Goal: Task Accomplishment & Management: Manage account settings

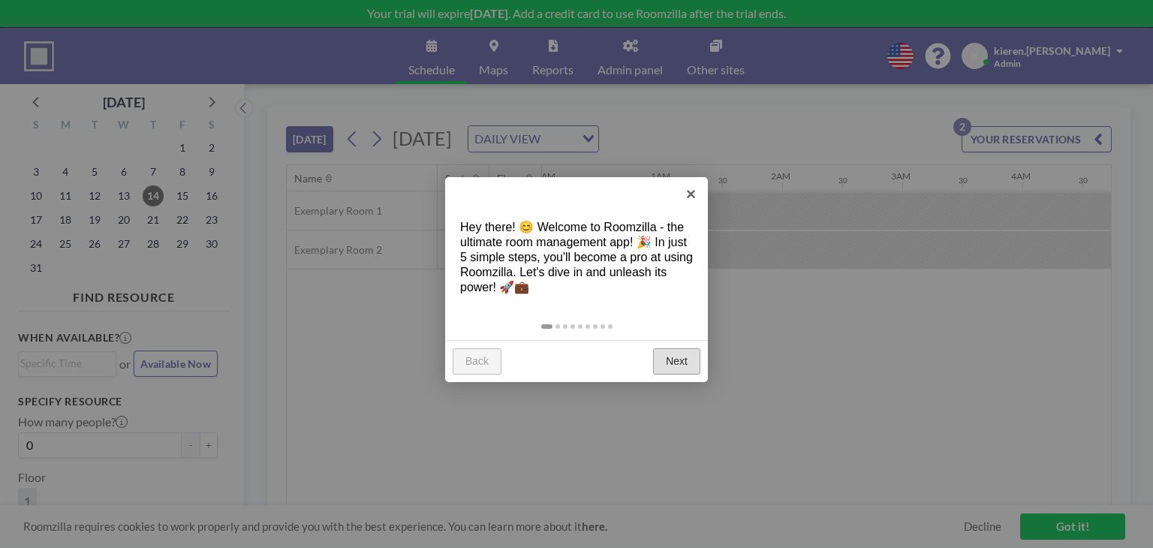
scroll to position [0, 1682]
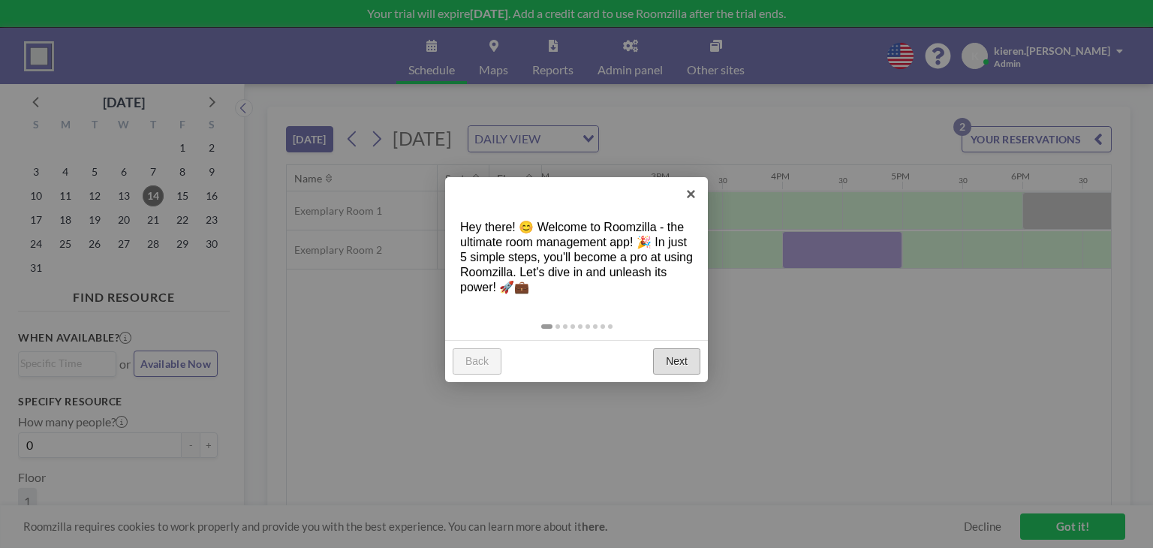
click at [680, 366] on link "Next" at bounding box center [676, 361] width 47 height 27
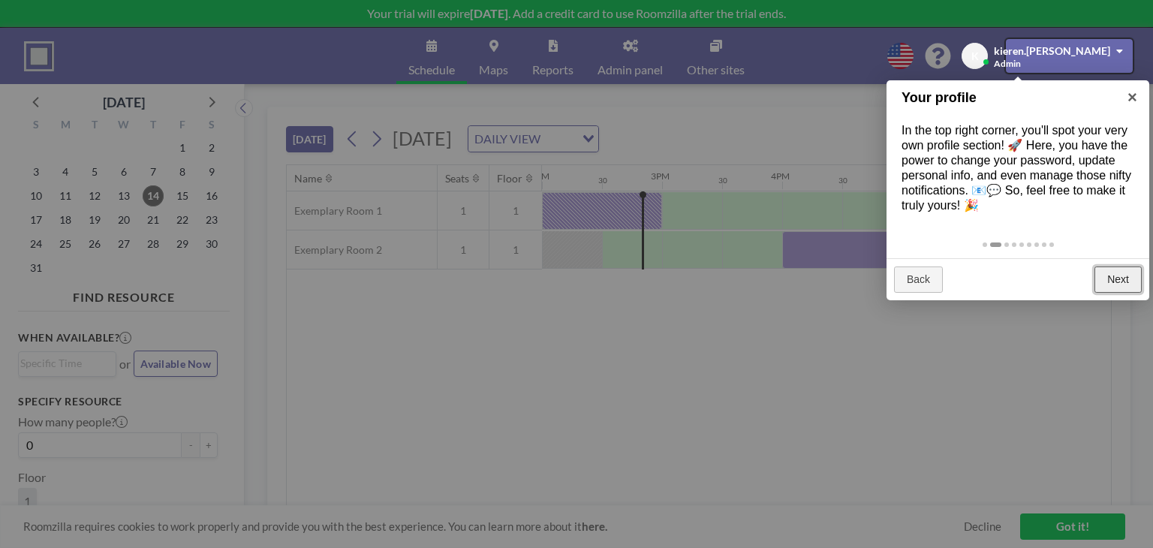
click at [1117, 267] on link "Next" at bounding box center [1118, 280] width 47 height 27
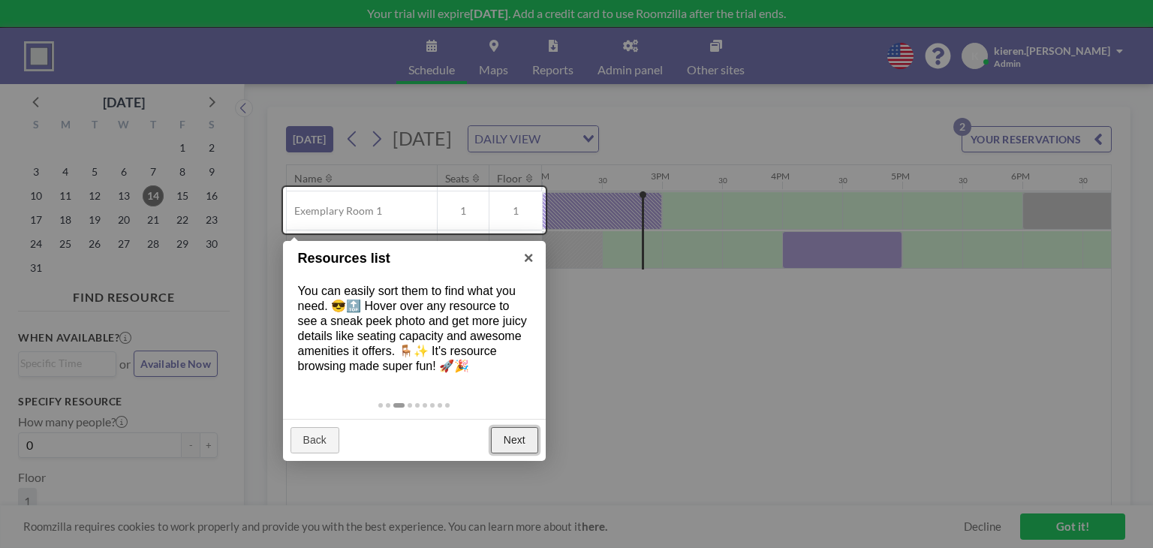
click at [524, 446] on link "Next" at bounding box center [514, 440] width 47 height 27
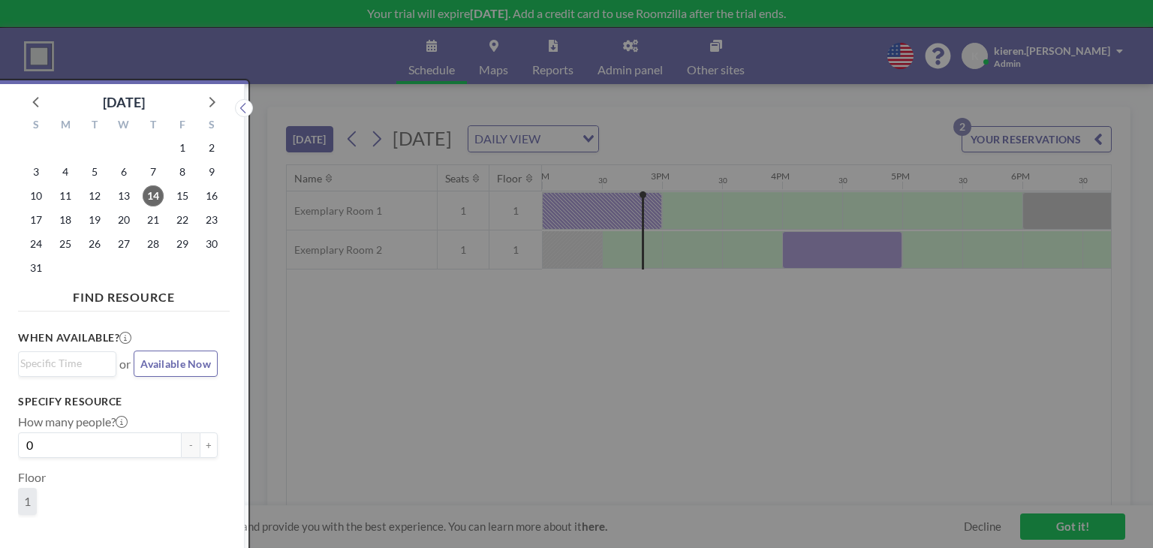
scroll to position [3, 0]
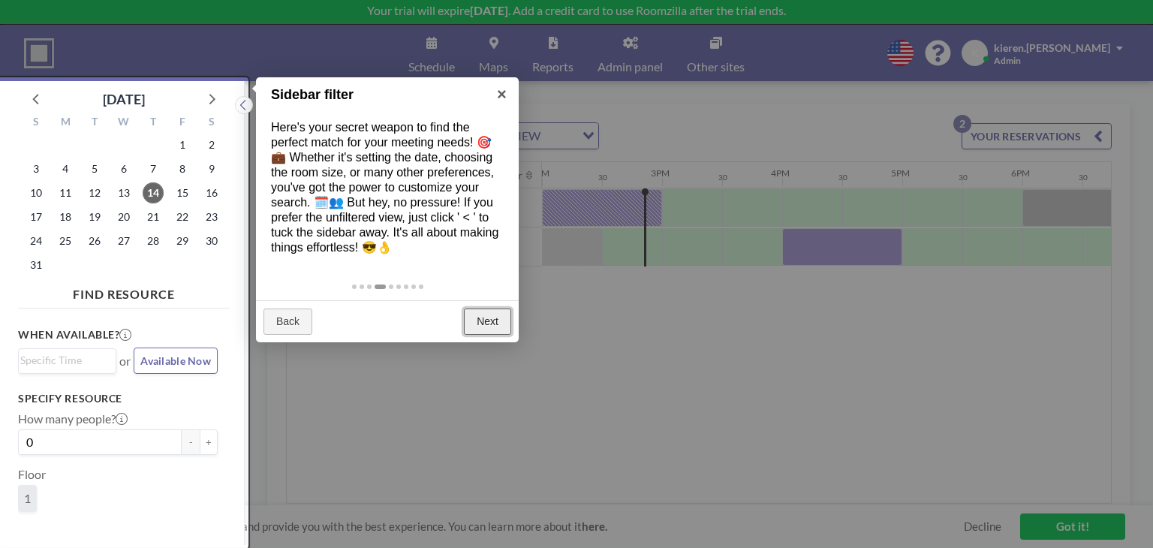
click at [492, 328] on link "Next" at bounding box center [487, 322] width 47 height 27
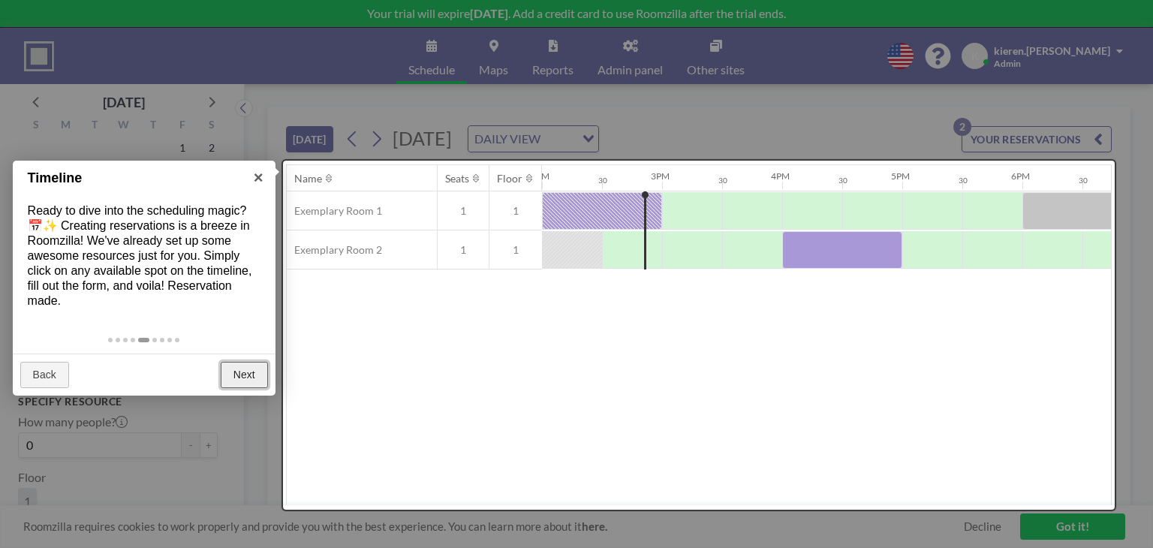
click at [248, 376] on link "Next" at bounding box center [244, 375] width 47 height 27
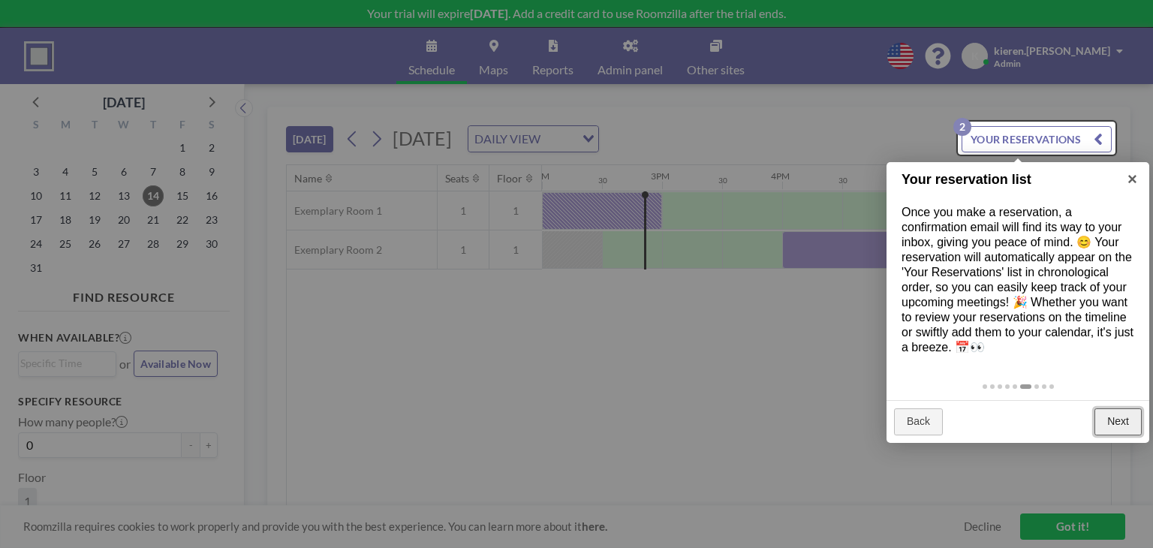
click at [1114, 423] on link "Next" at bounding box center [1118, 421] width 47 height 27
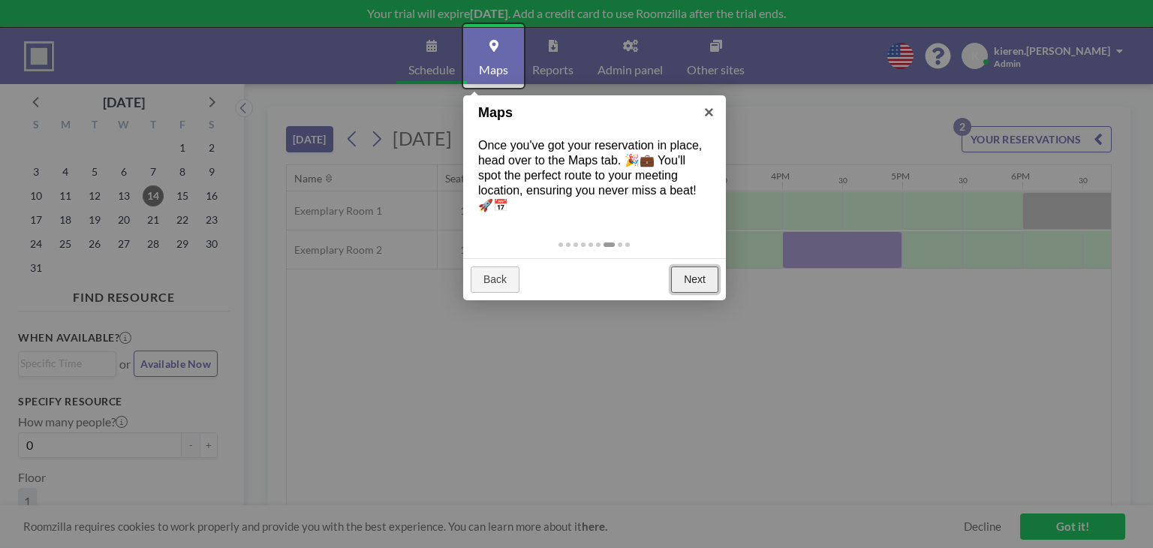
click at [693, 281] on link "Next" at bounding box center [694, 280] width 47 height 27
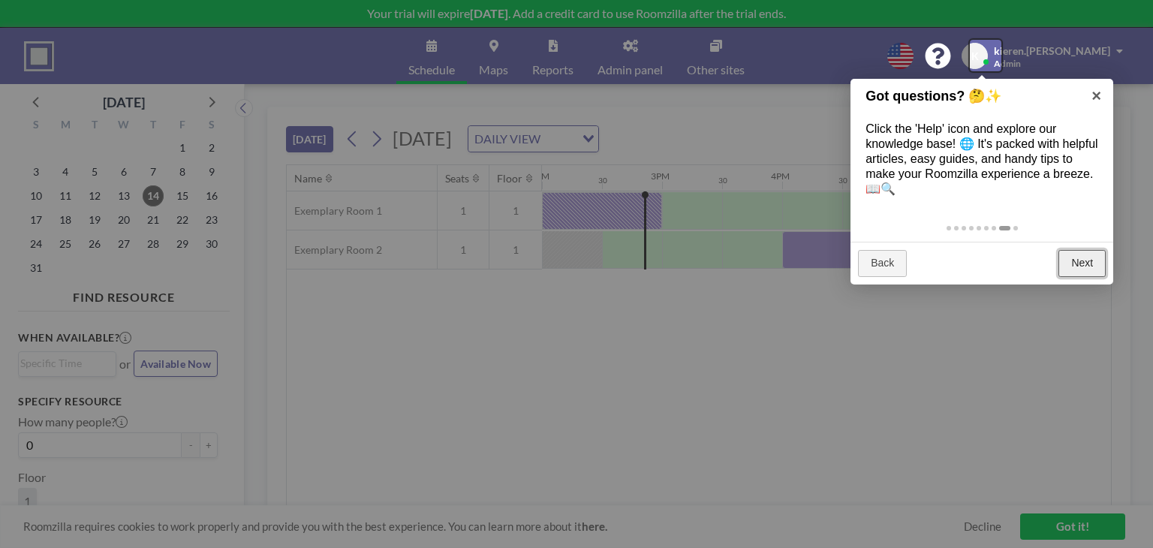
click at [1093, 261] on link "Next" at bounding box center [1082, 263] width 47 height 27
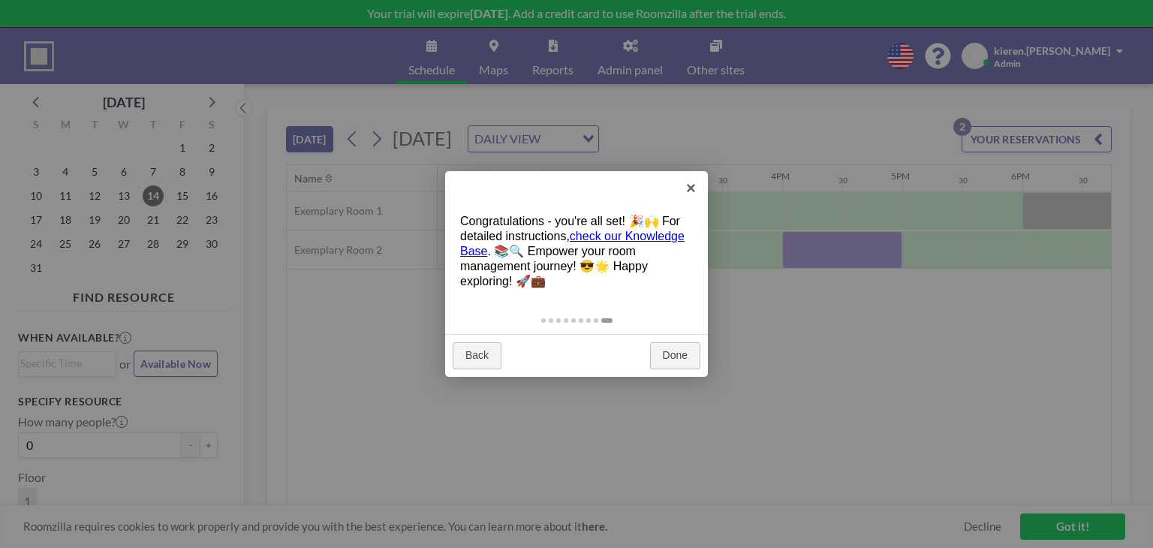
click at [671, 341] on div "Back Done" at bounding box center [576, 355] width 263 height 43
click at [673, 351] on link "Done" at bounding box center [675, 355] width 50 height 27
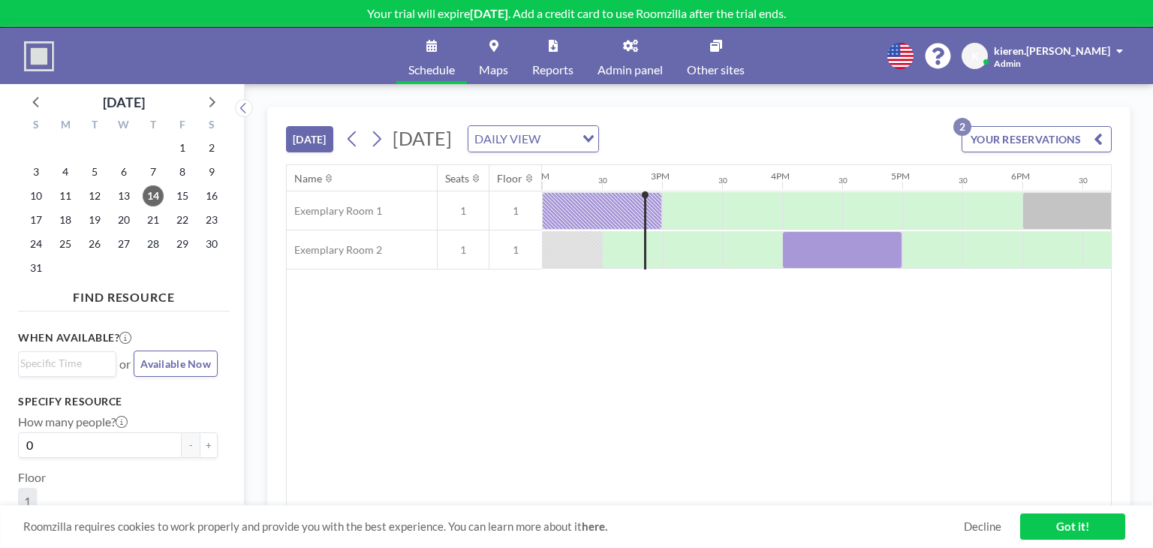
click at [470, 209] on span "1" at bounding box center [463, 211] width 51 height 14
click at [820, 250] on div at bounding box center [842, 250] width 120 height 38
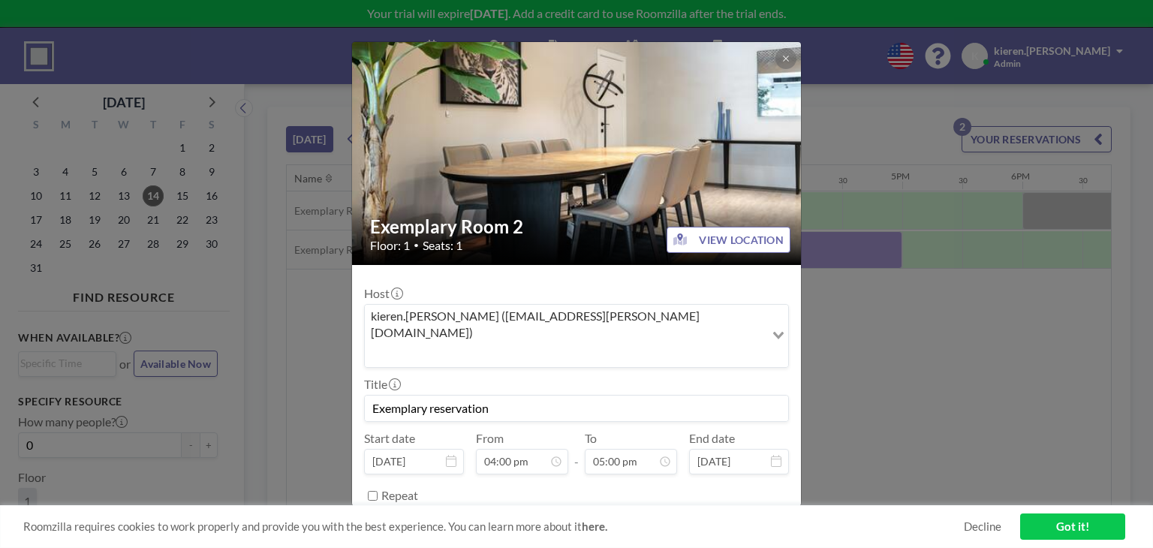
click at [643, 520] on button "REMOVE" at bounding box center [658, 533] width 59 height 26
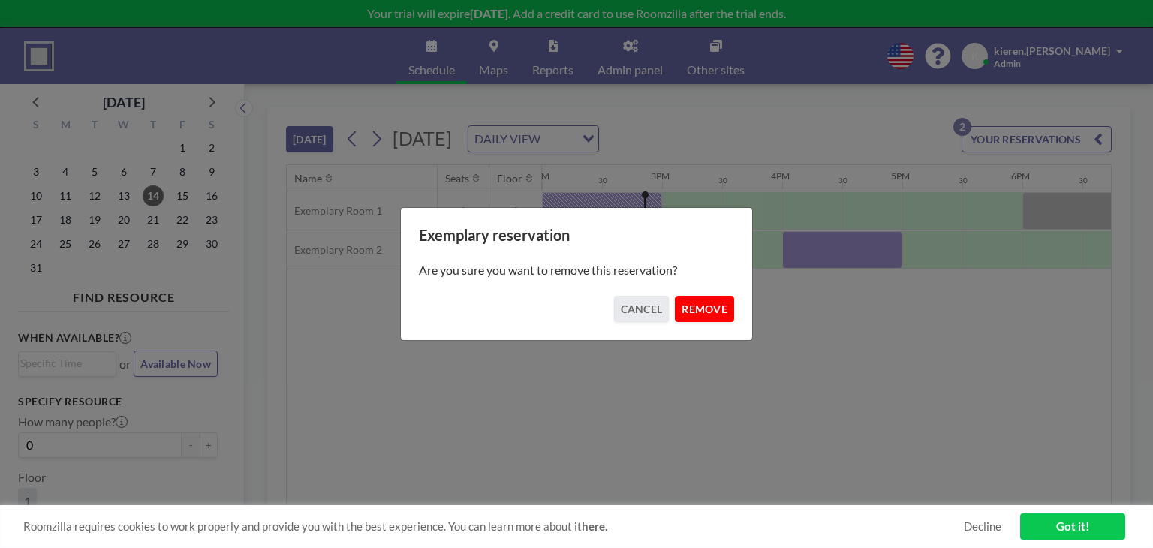
click at [713, 307] on button "REMOVE" at bounding box center [704, 309] width 59 height 26
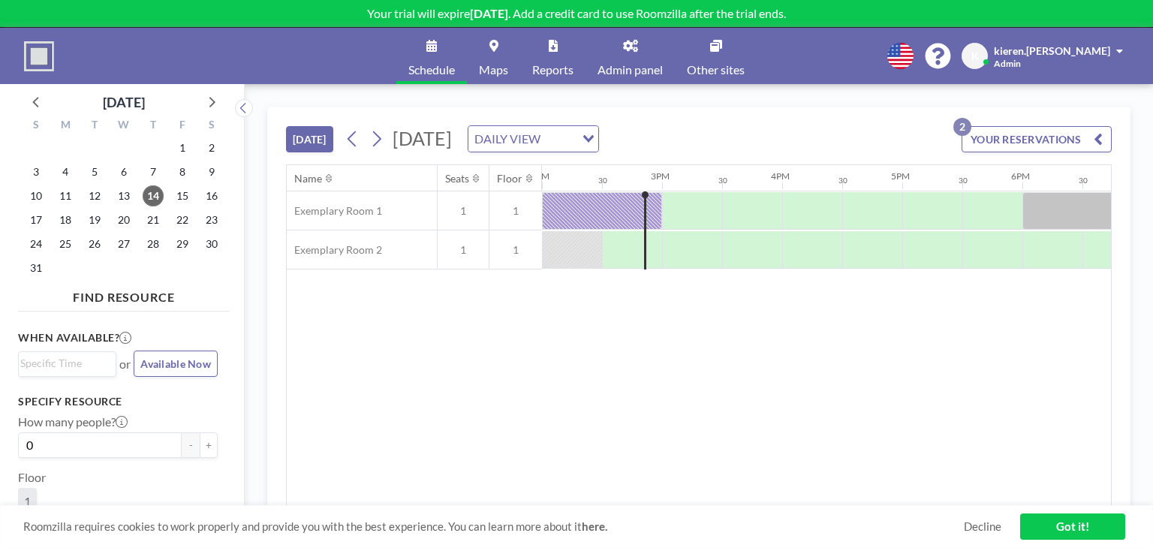
click at [491, 64] on span "Maps" at bounding box center [493, 70] width 29 height 12
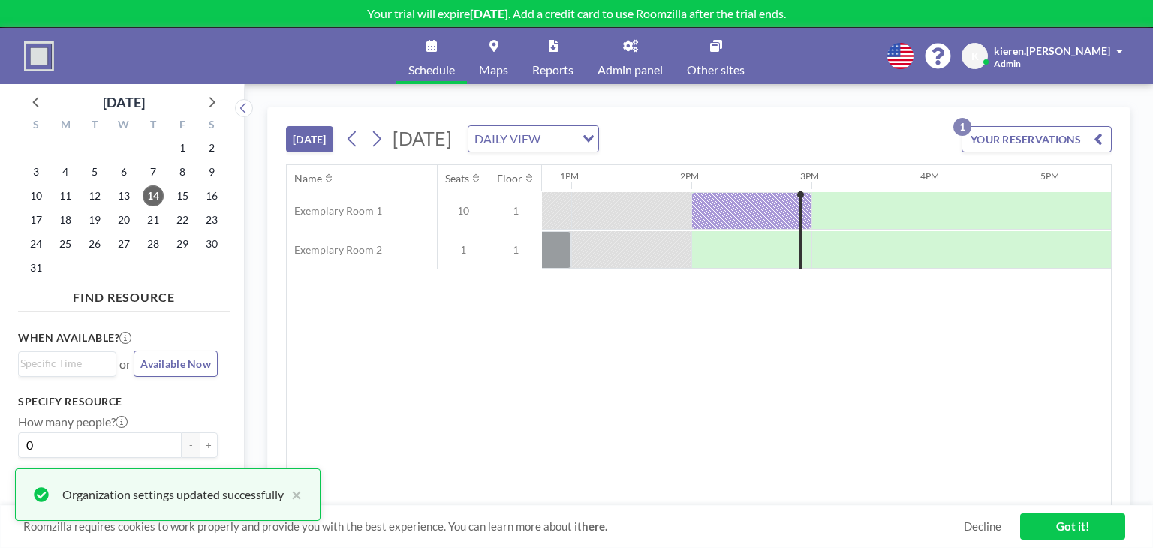
scroll to position [0, 1562]
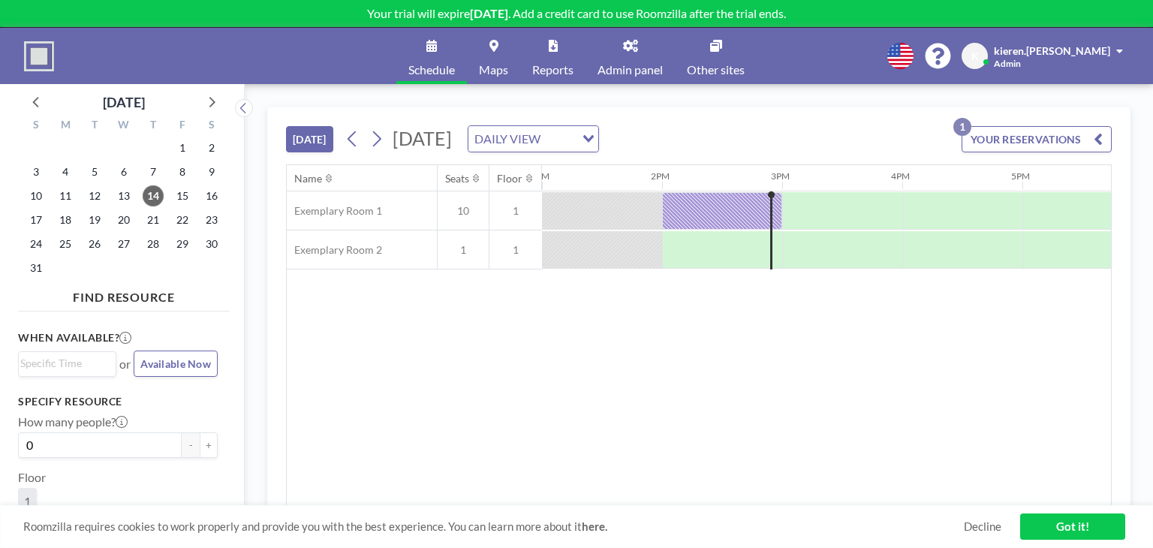
click at [1019, 134] on button "YOUR RESERVATIONS 1" at bounding box center [1037, 139] width 150 height 26
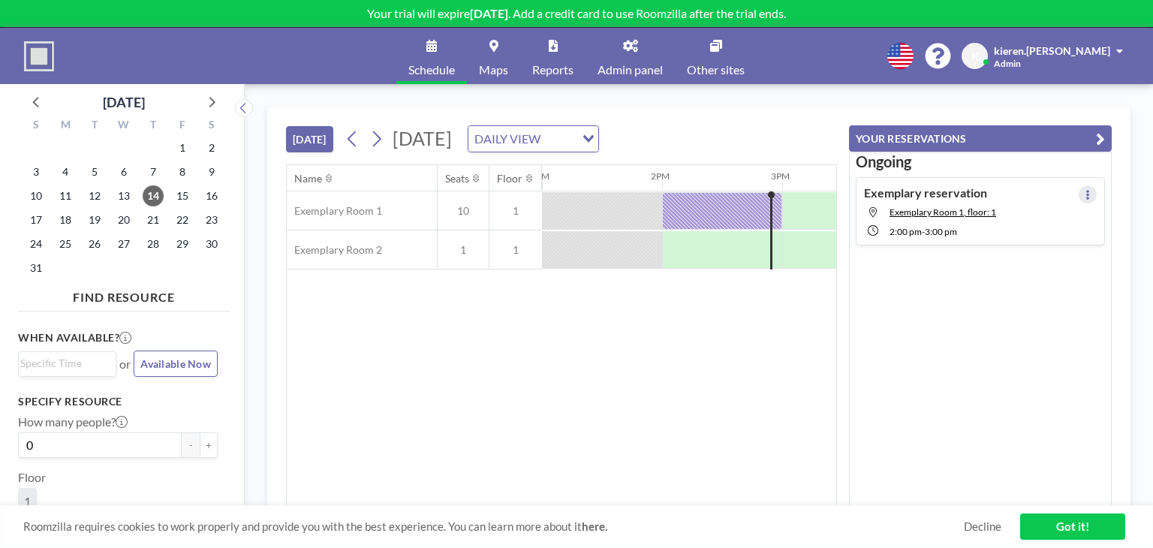
click at [1085, 193] on icon at bounding box center [1088, 195] width 6 height 10
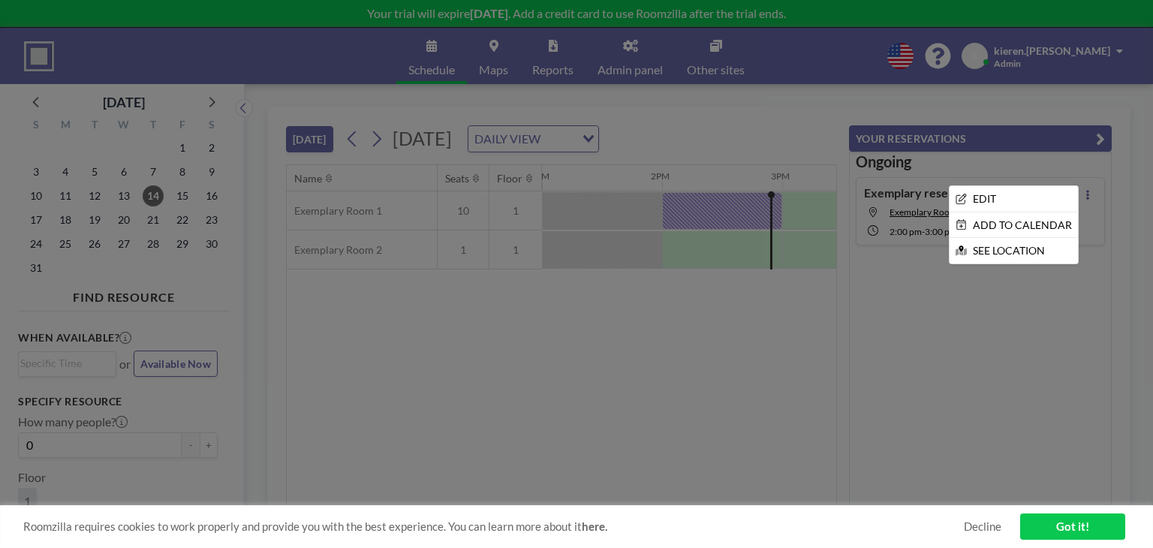
click at [932, 226] on div at bounding box center [576, 274] width 1153 height 548
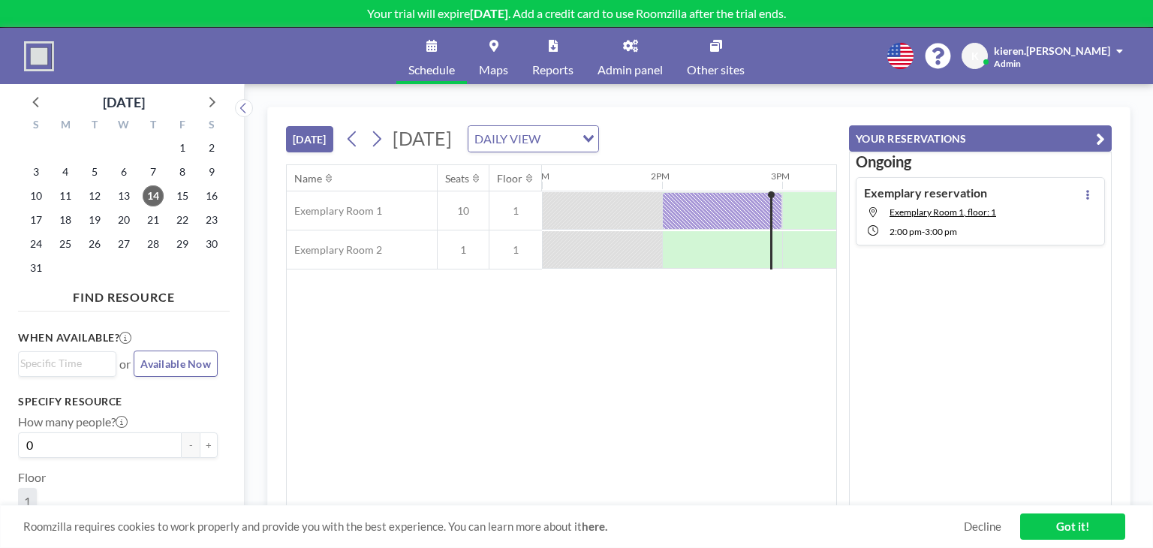
click at [932, 226] on span "3:00 PM" at bounding box center [941, 231] width 32 height 11
click at [1044, 524] on link "Got it!" at bounding box center [1072, 527] width 105 height 26
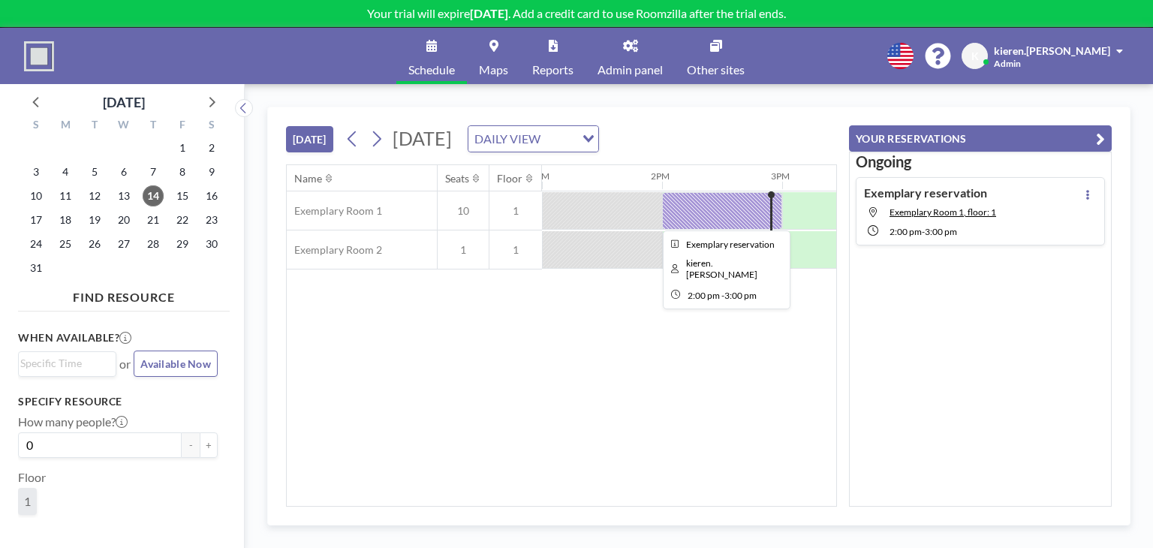
click at [711, 214] on div at bounding box center [722, 211] width 120 height 38
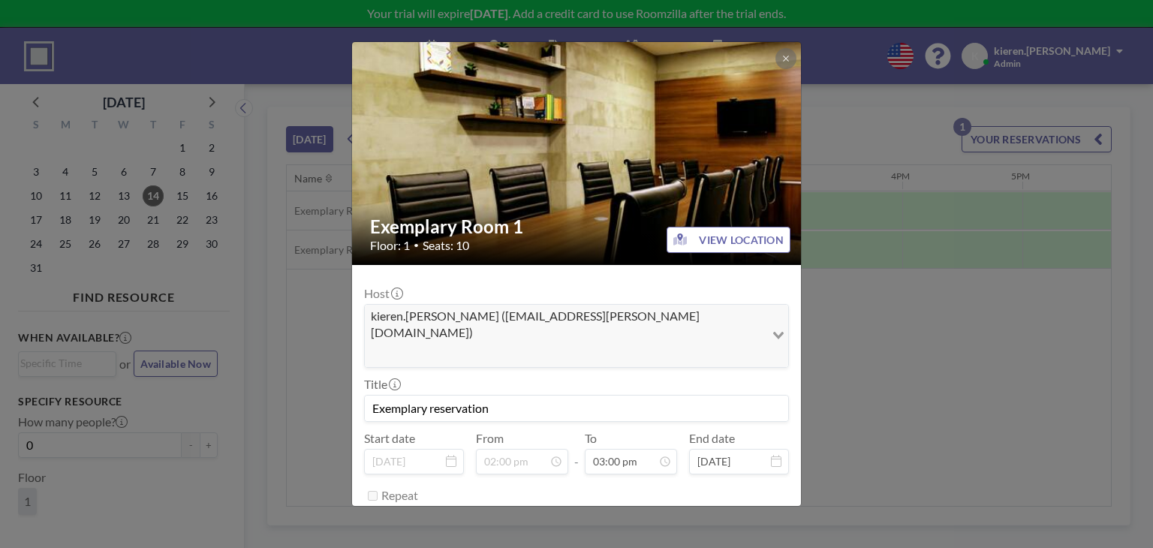
scroll to position [401, 0]
click at [656, 520] on button "END NOW" at bounding box center [655, 533] width 67 height 26
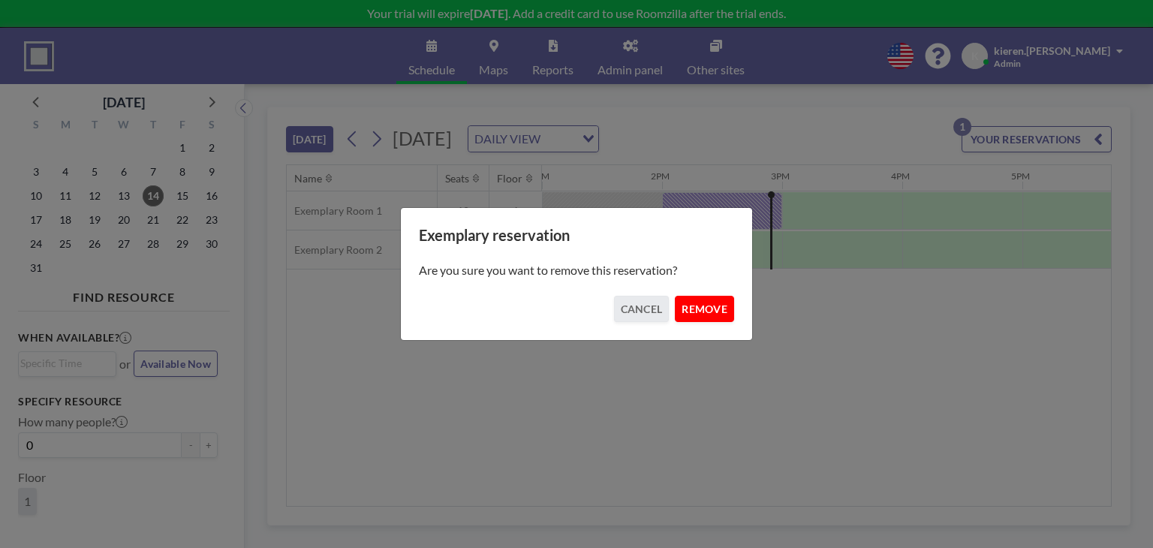
click at [682, 298] on button "REMOVE" at bounding box center [704, 309] width 59 height 26
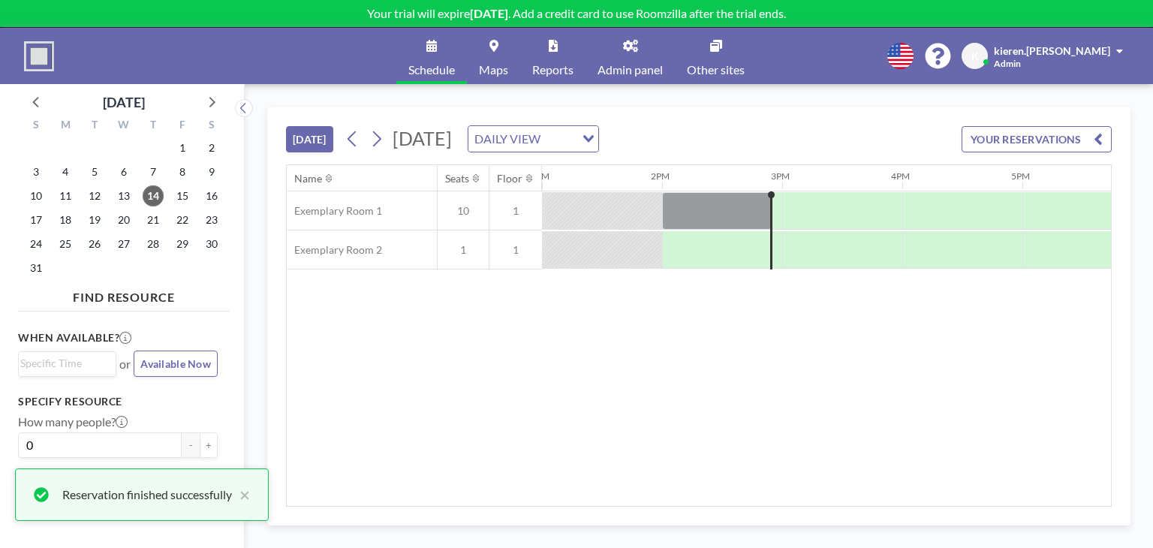
click at [693, 117] on div "TODAY Thursday, August 14, 2025 DAILY VIEW Loading... YOUR RESERVATIONS" at bounding box center [699, 135] width 826 height 57
click at [575, 130] on div "DAILY VIEW" at bounding box center [521, 137] width 107 height 23
click at [664, 178] on li "WEEKLY VIEW" at bounding box center [694, 187] width 128 height 22
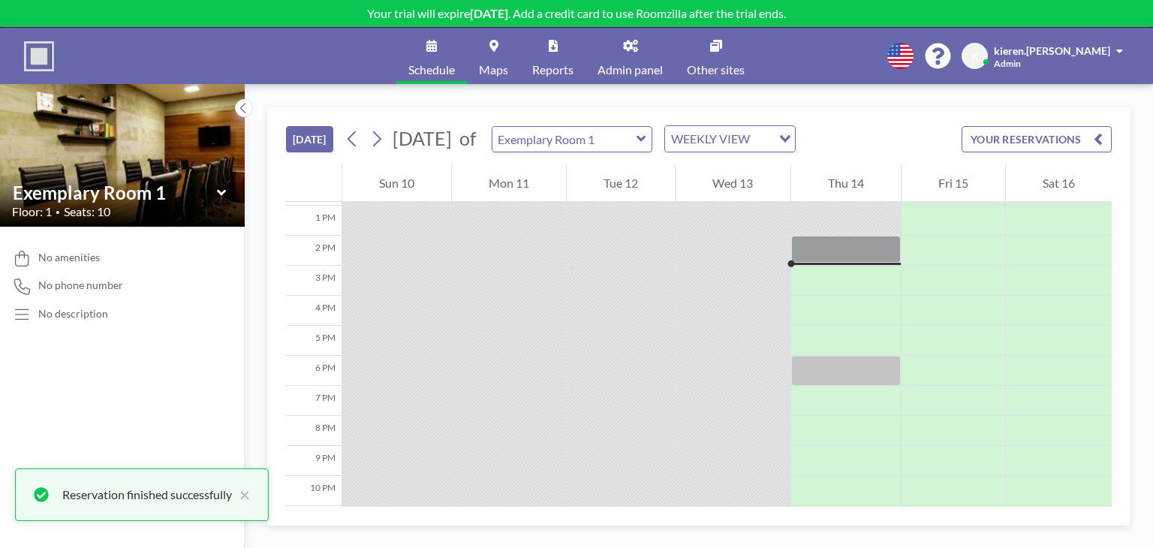
scroll to position [390, 0]
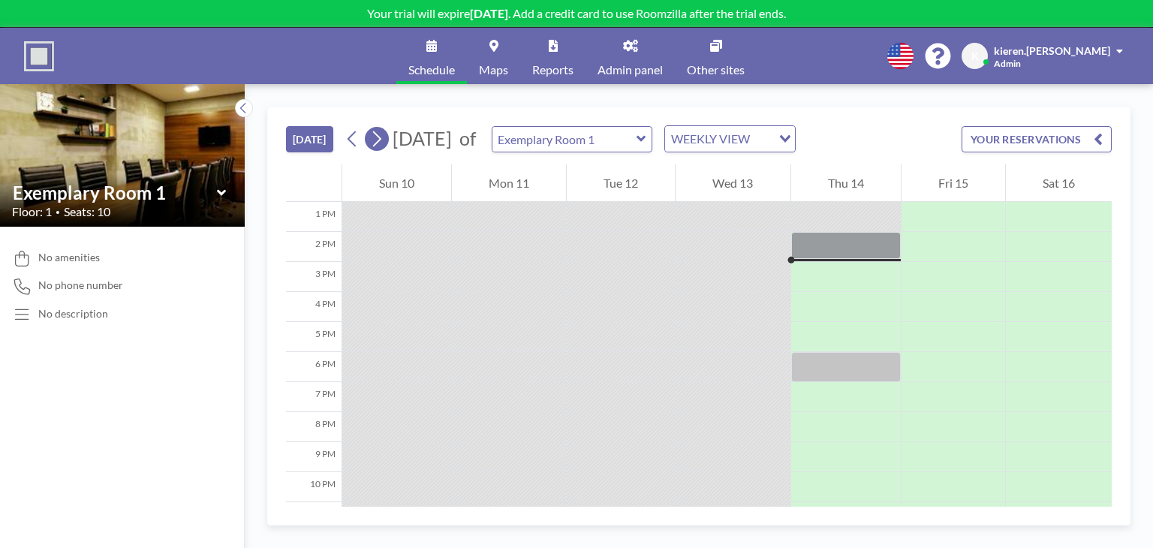
click at [375, 140] on icon at bounding box center [376, 139] width 14 height 23
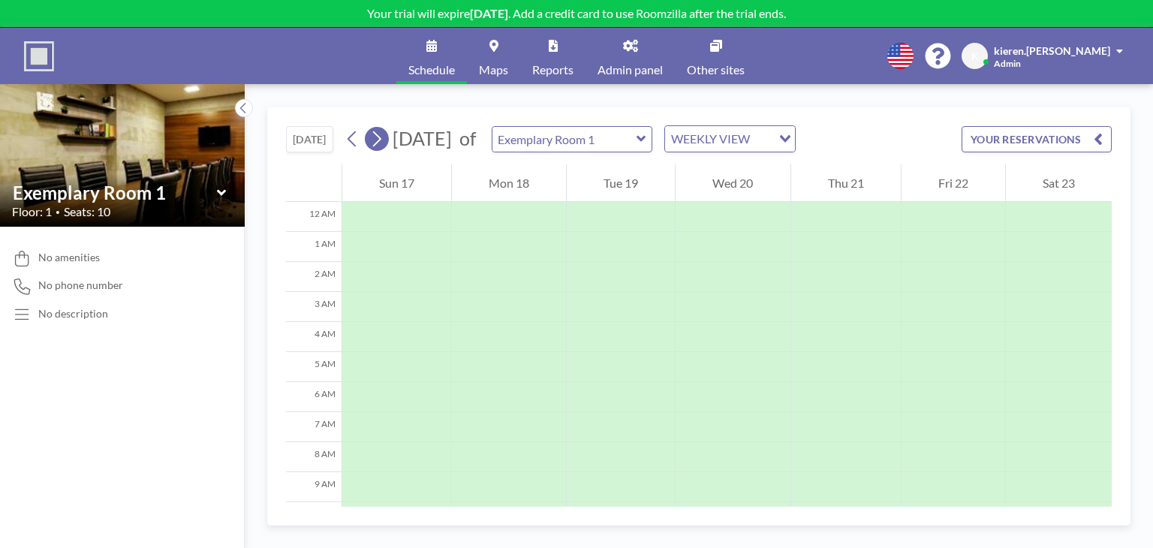
scroll to position [210, 0]
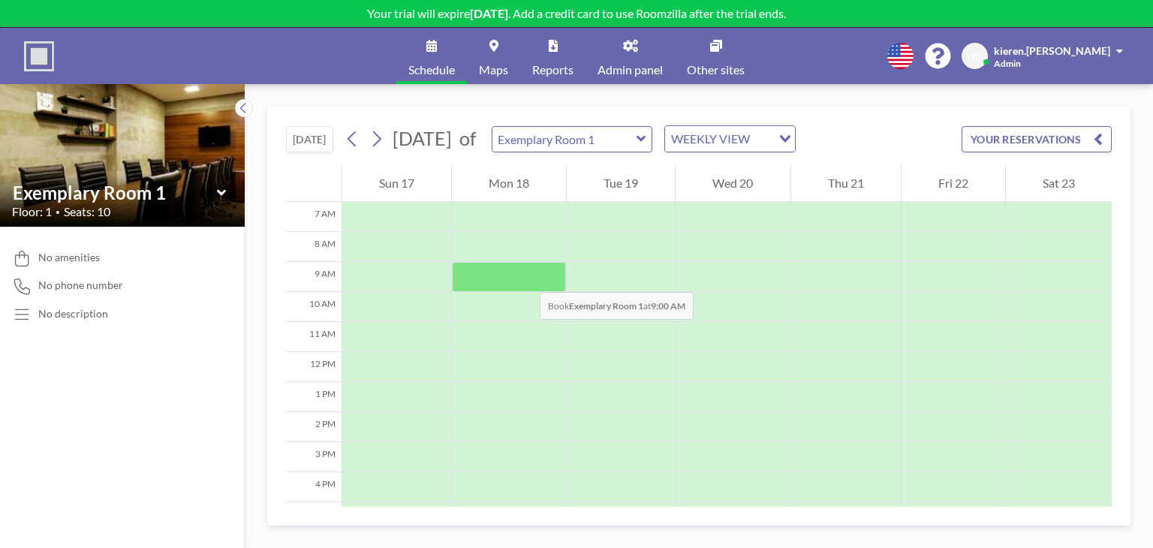
click at [520, 275] on div at bounding box center [509, 277] width 114 height 30
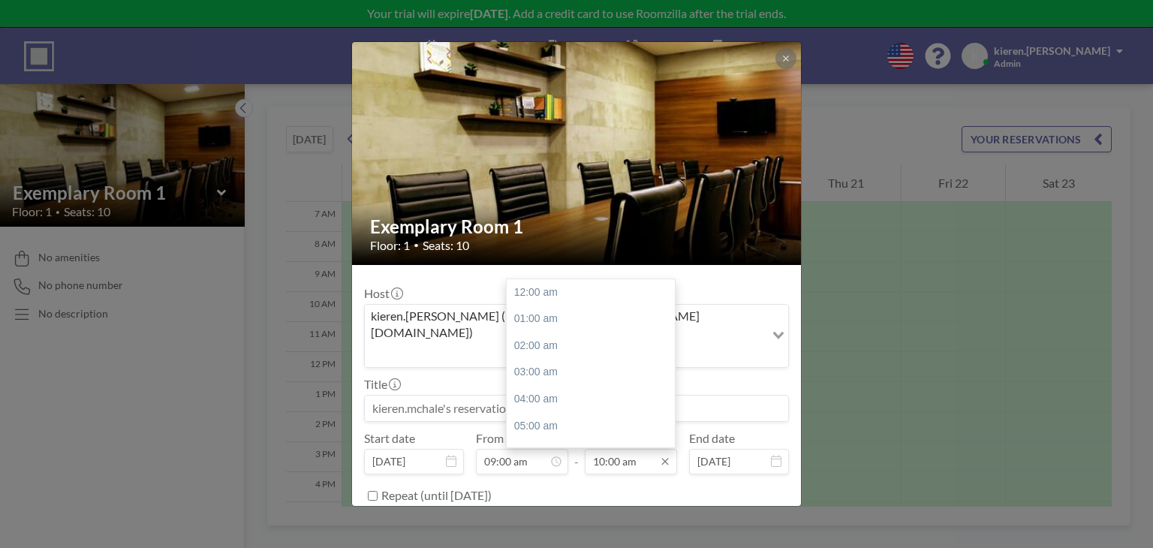
scroll to position [267, 0]
click at [634, 449] on input "10:00 am" at bounding box center [631, 462] width 92 height 26
drag, startPoint x: 667, startPoint y: 349, endPoint x: 668, endPoint y: 369, distance: 19.6
click at [669, 369] on div at bounding box center [671, 389] width 5 height 44
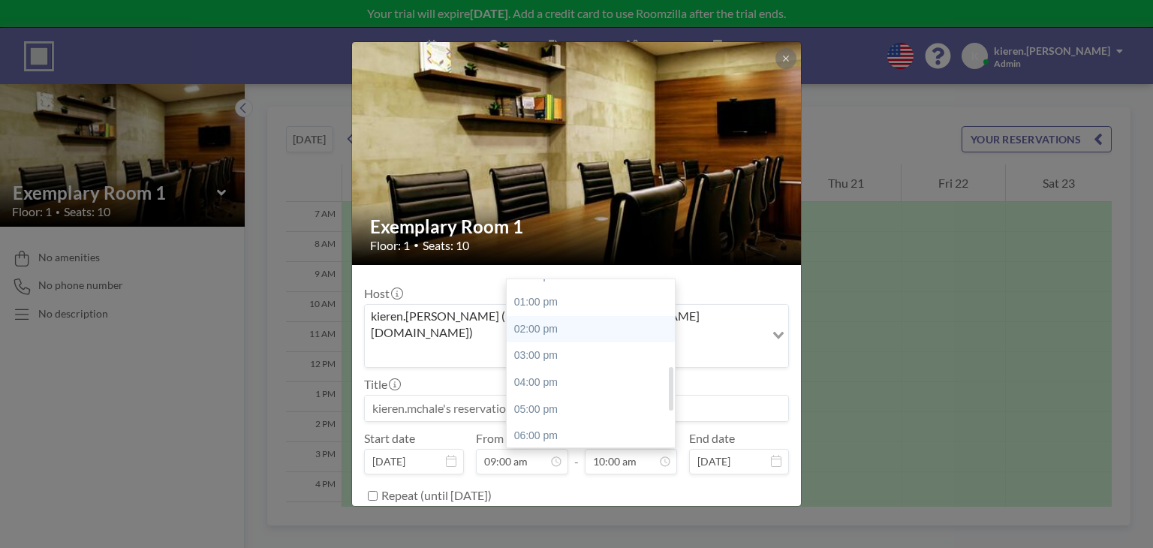
click at [541, 316] on div "02:00 pm" at bounding box center [595, 329] width 176 height 27
type input "02:00 pm"
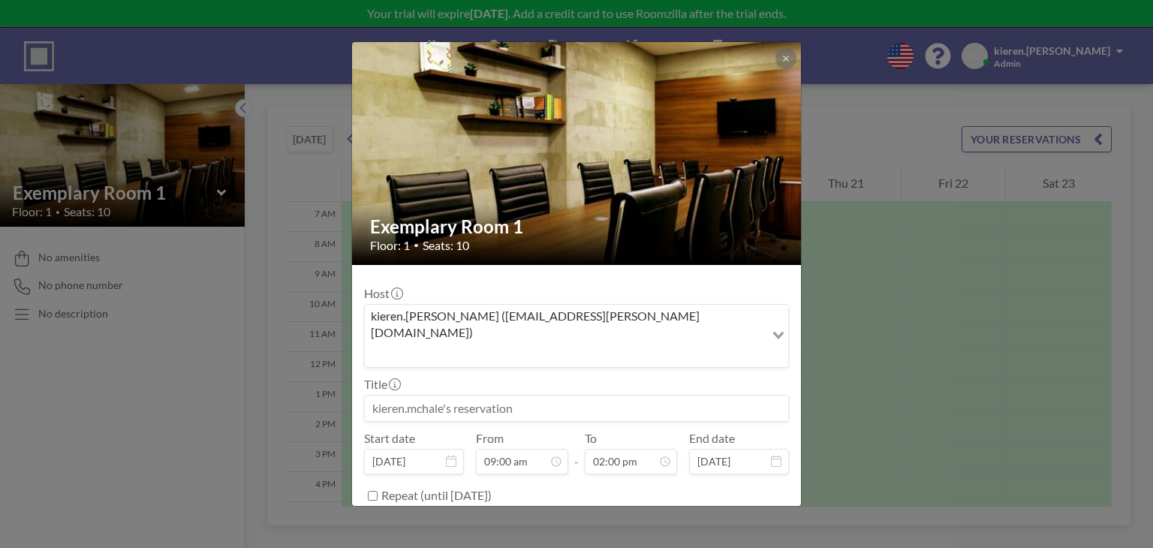
scroll to position [374, 0]
click at [670, 520] on div "BOOK NOW" at bounding box center [576, 533] width 425 height 26
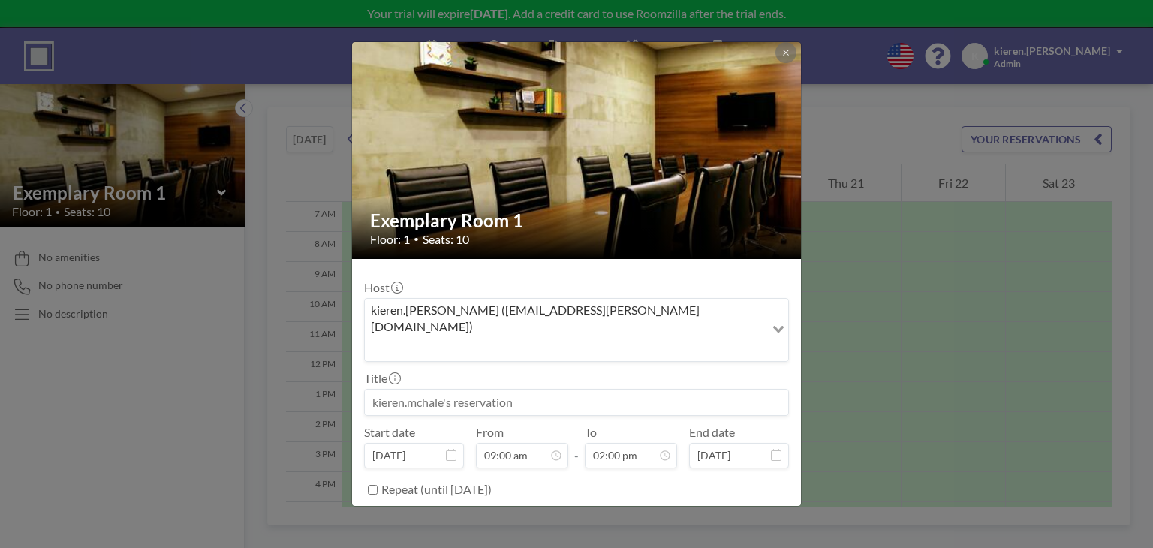
scroll to position [14, 0]
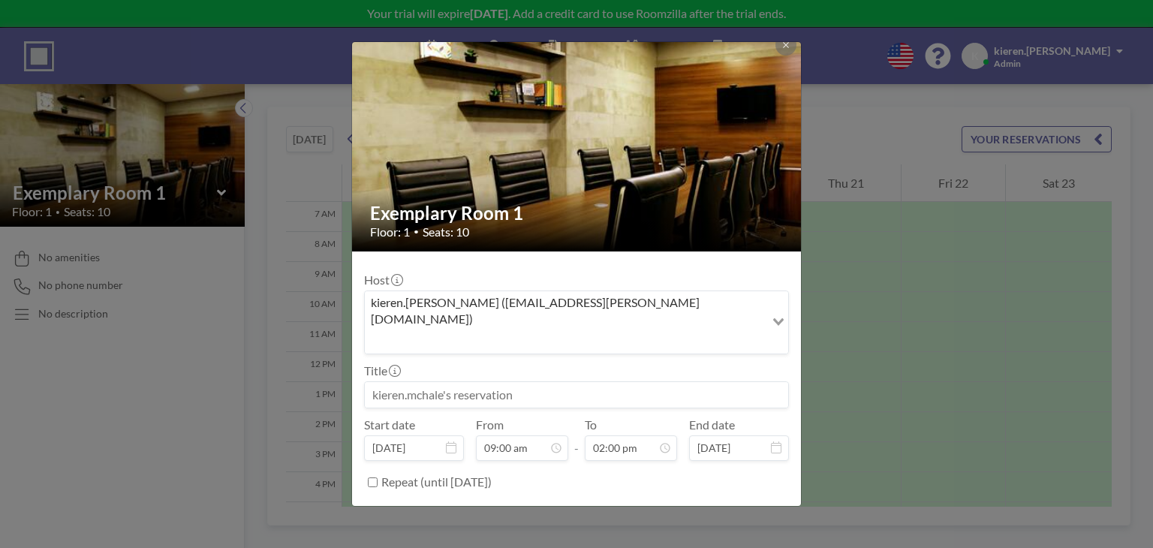
click at [739, 507] on button "BOOK NOW" at bounding box center [751, 520] width 76 height 26
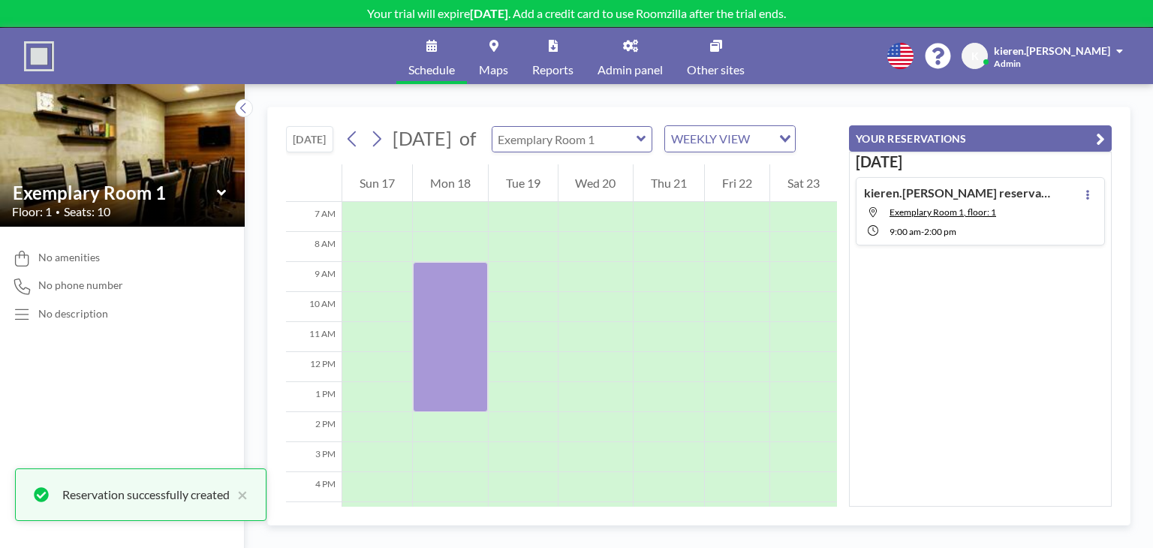
click at [558, 143] on input "text" at bounding box center [564, 139] width 144 height 25
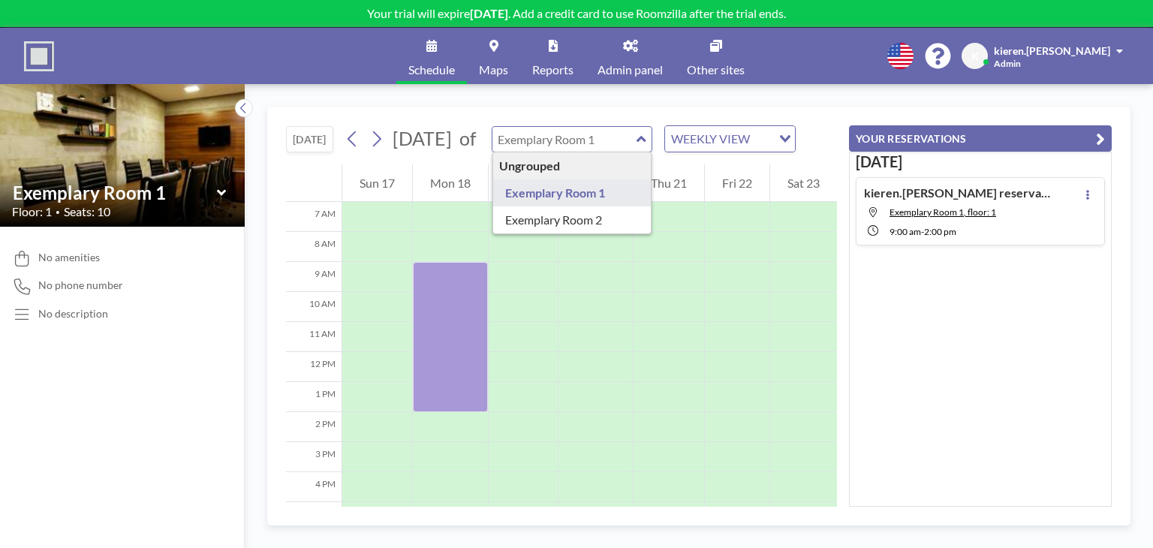
click at [598, 143] on input "text" at bounding box center [564, 139] width 144 height 25
type input "Exemplary Room 1"
click at [576, 117] on div "TODAY August 2025 of Exemplary Room 1 Ungrouped Exemplary Room 1 Exemplary Room…" at bounding box center [561, 135] width 551 height 57
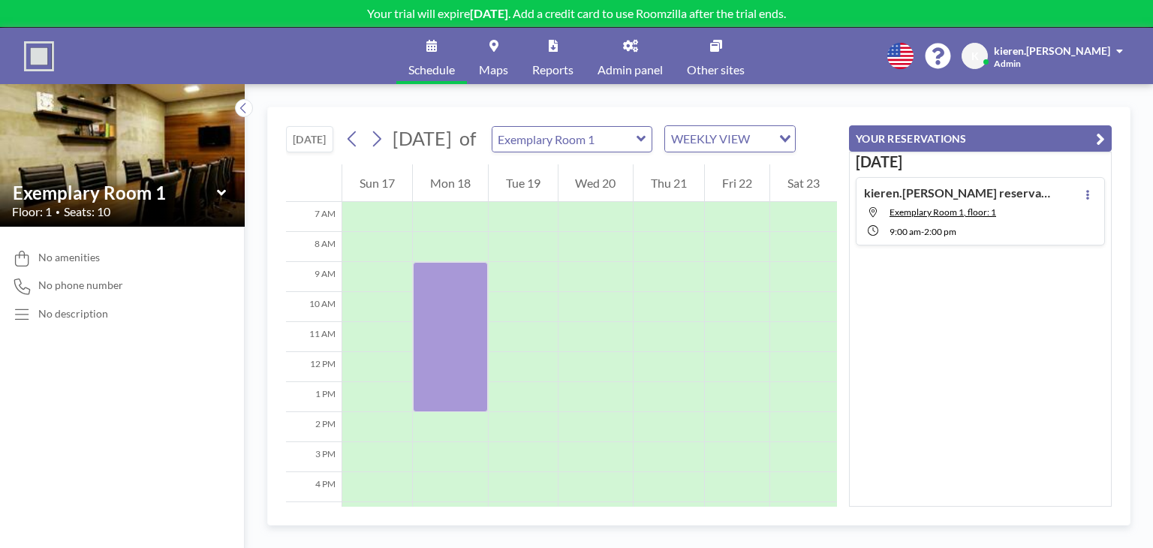
click at [619, 55] on link "Admin panel" at bounding box center [630, 56] width 89 height 56
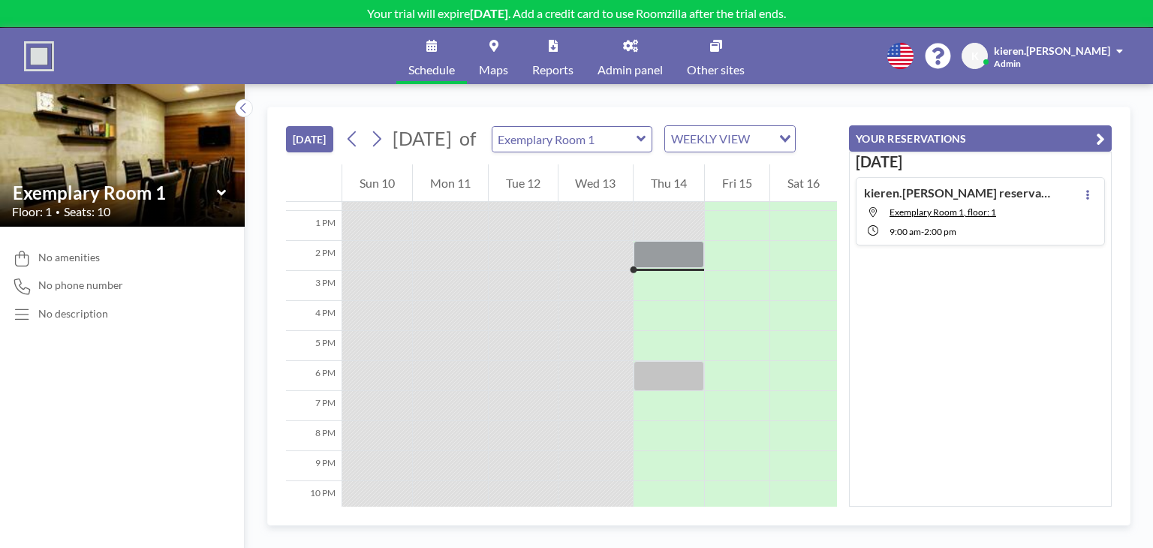
scroll to position [390, 0]
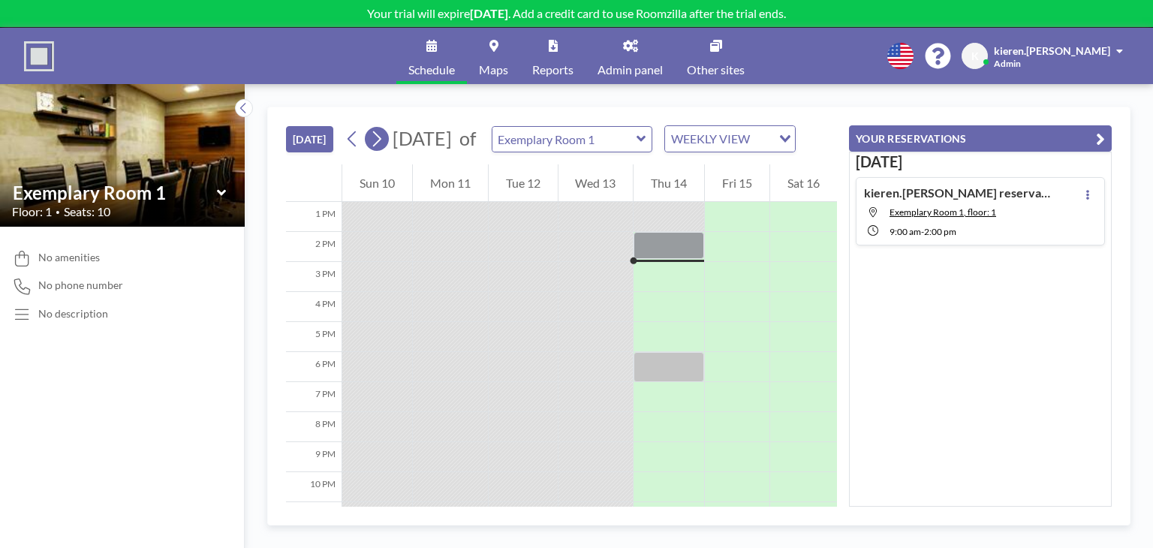
click at [381, 147] on icon at bounding box center [377, 139] width 8 height 16
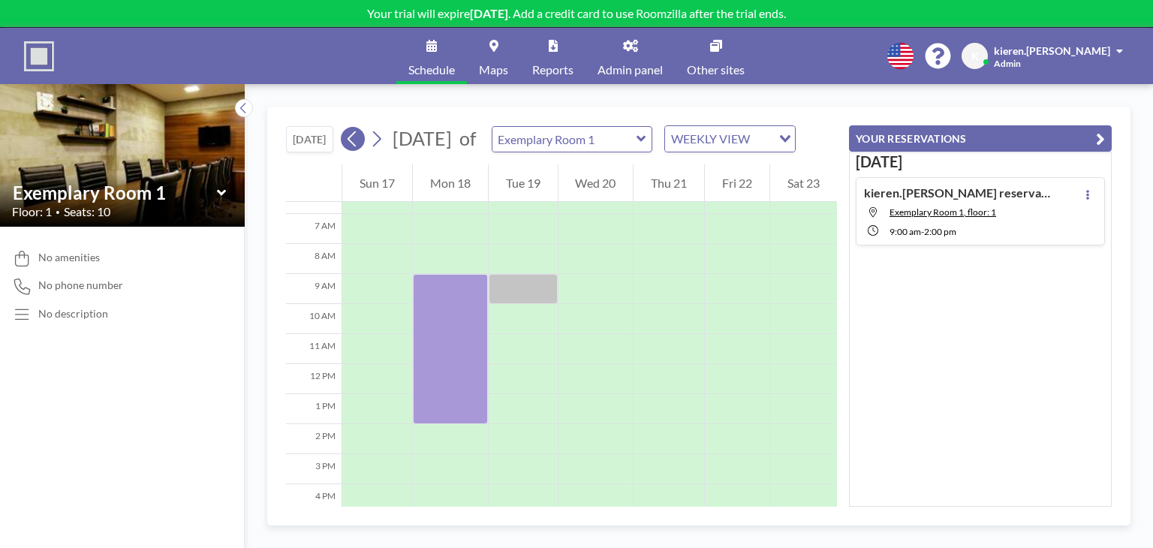
scroll to position [210, 0]
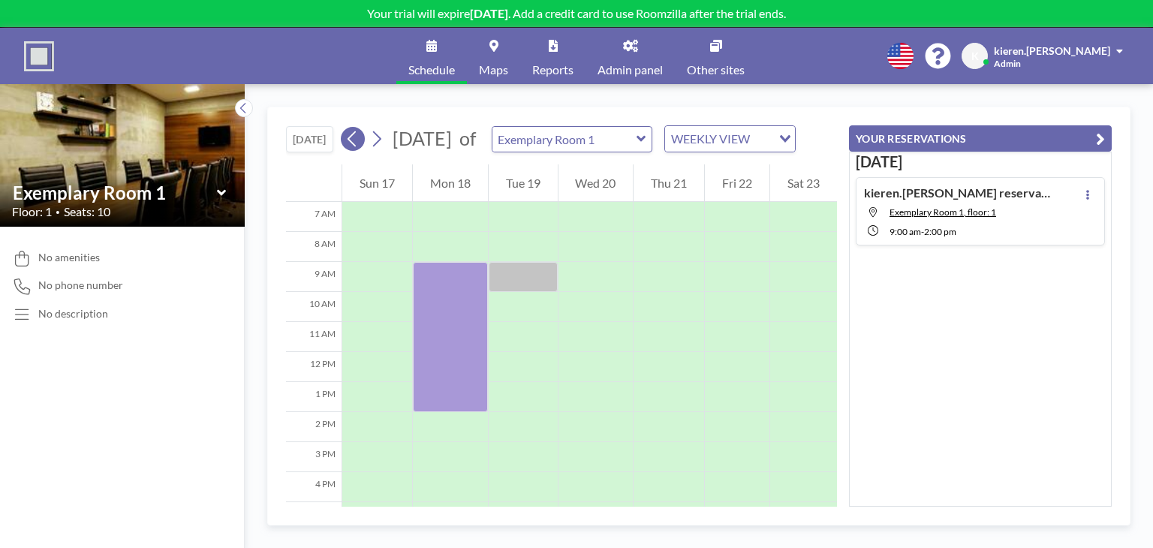
click at [357, 148] on icon at bounding box center [352, 139] width 14 height 23
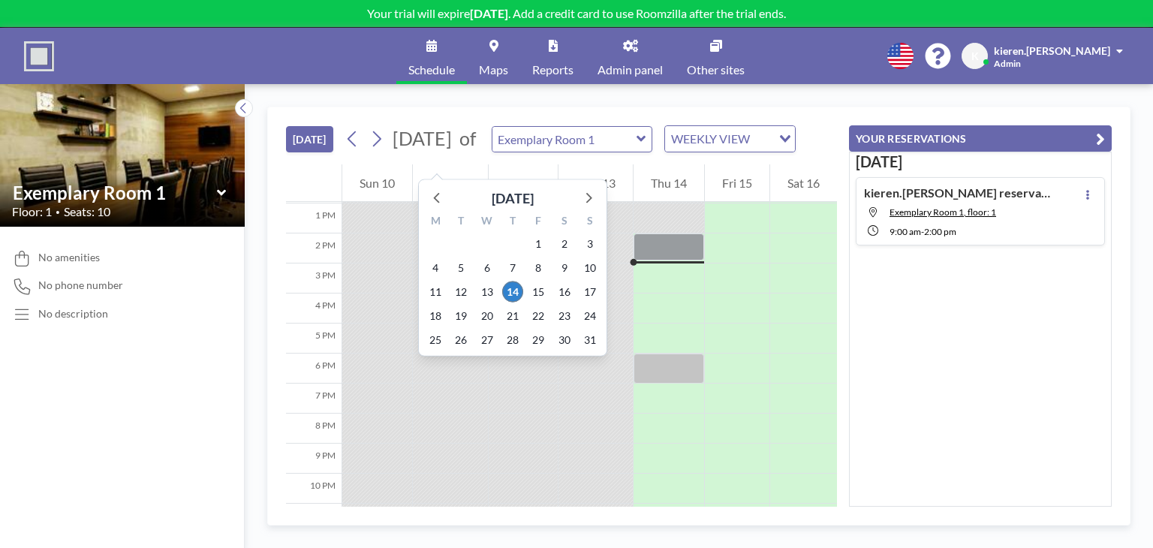
scroll to position [390, 0]
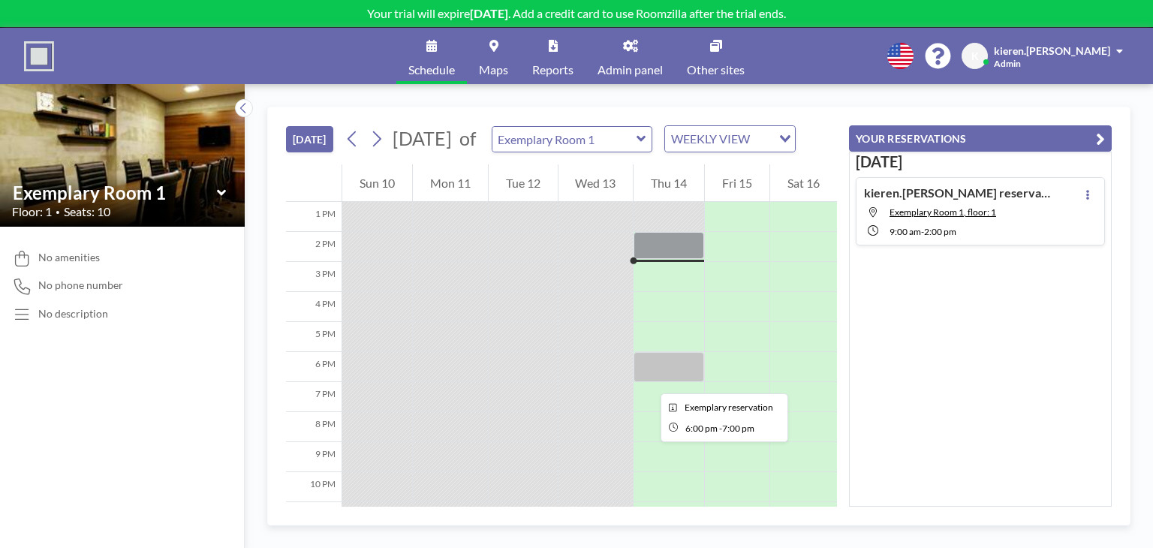
click at [649, 380] on div at bounding box center [669, 367] width 71 height 30
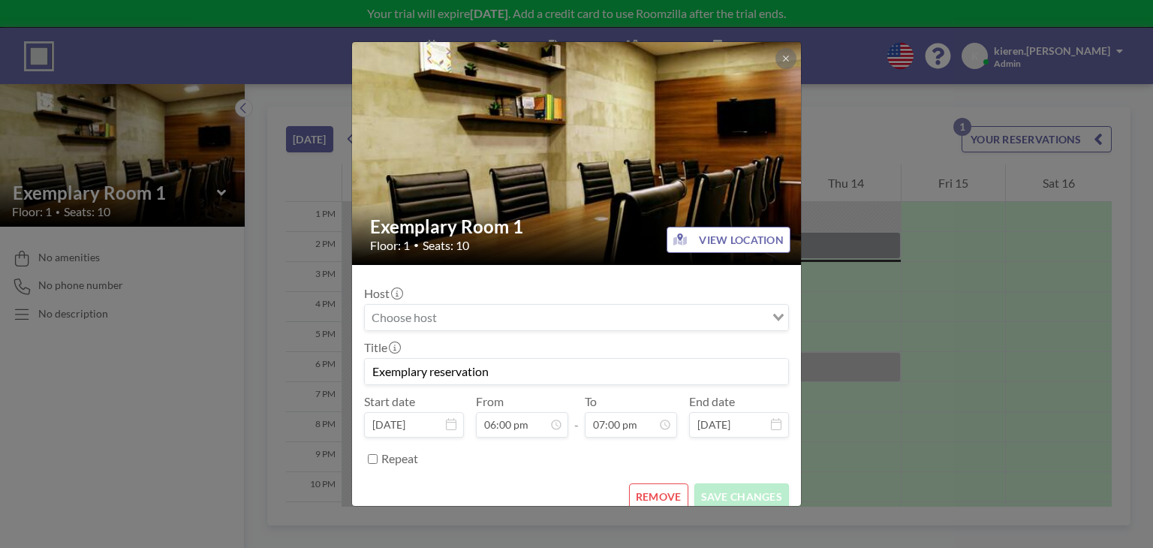
scroll to position [473, 0]
click at [623, 292] on div "Host Loading..." at bounding box center [576, 308] width 425 height 45
click at [625, 311] on input "Search for option" at bounding box center [567, 318] width 403 height 20
click at [660, 479] on form "Host Loading... Title Exemplary reservation Start date Aug 14, 2025 From 06:00 …" at bounding box center [576, 393] width 449 height 257
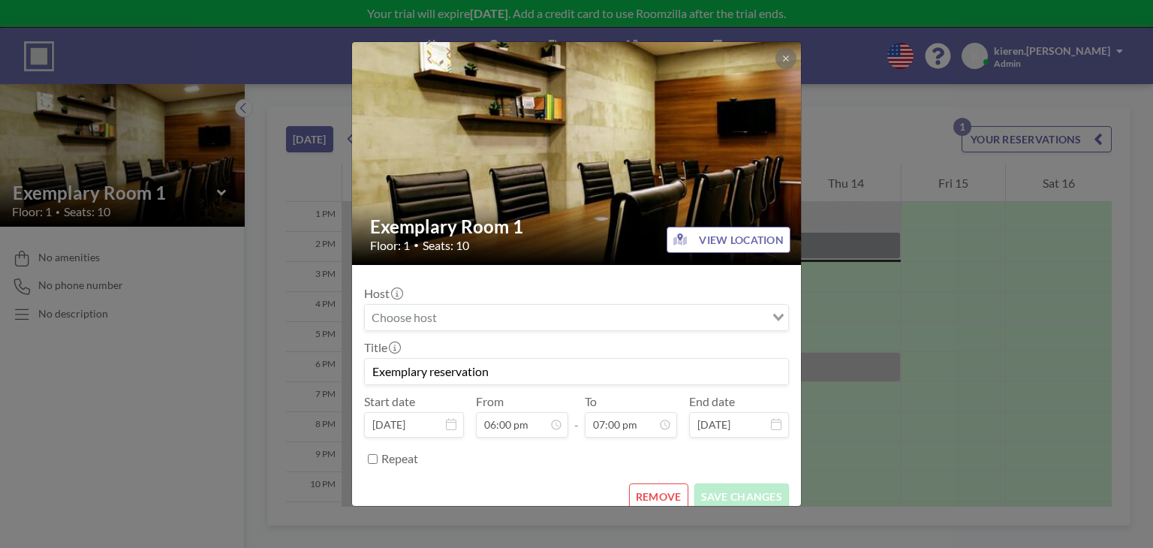
click at [658, 483] on button "REMOVE" at bounding box center [658, 496] width 59 height 26
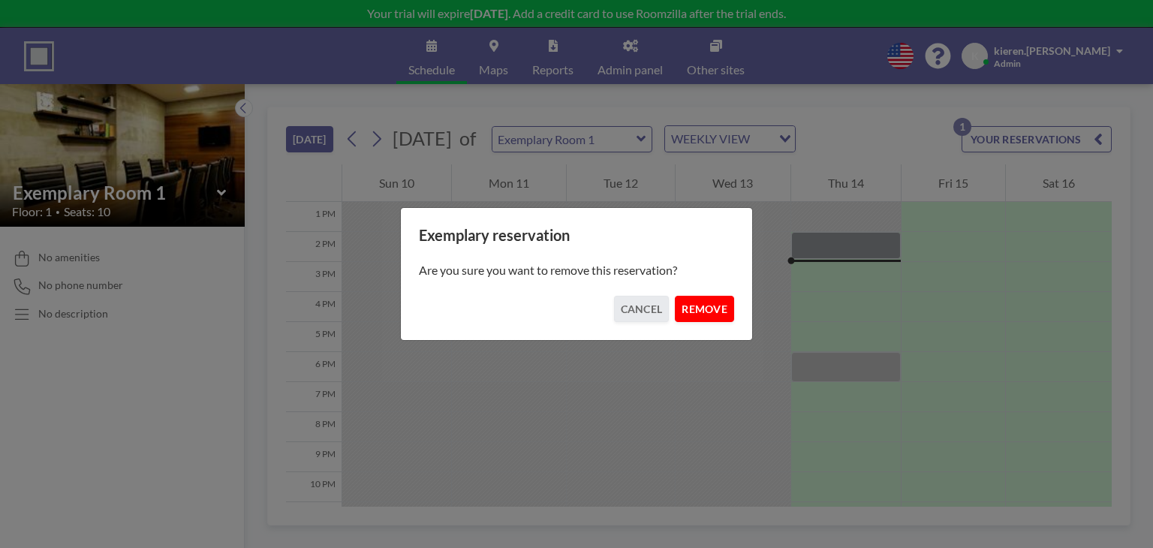
click at [691, 315] on button "REMOVE" at bounding box center [704, 309] width 59 height 26
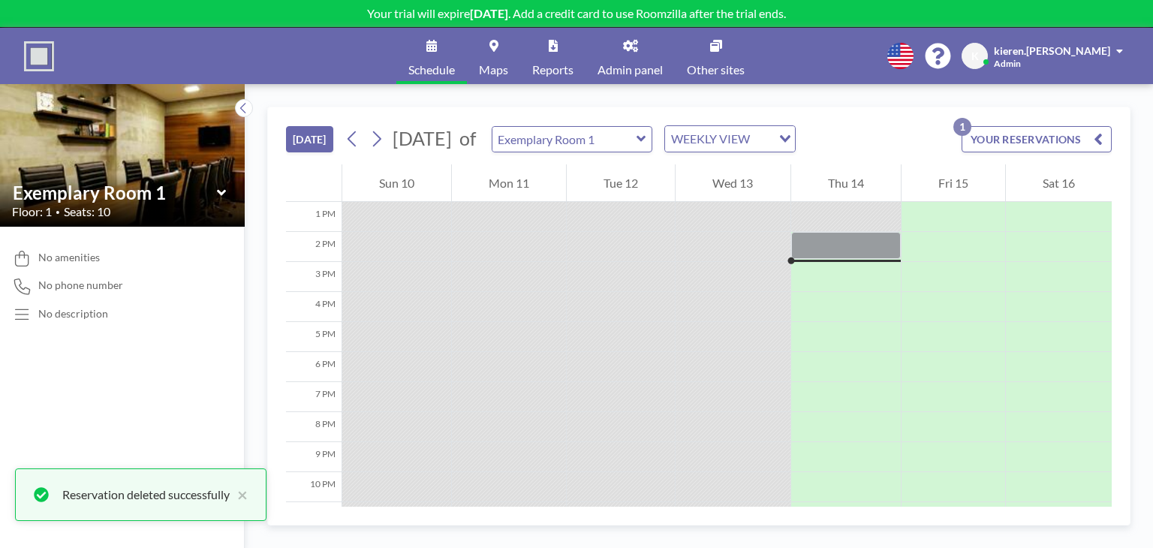
click at [1077, 58] on div "kieren.mchale Admin" at bounding box center [1058, 56] width 129 height 26
click at [38, 49] on img at bounding box center [39, 56] width 30 height 30
click at [39, 52] on img at bounding box center [39, 56] width 30 height 30
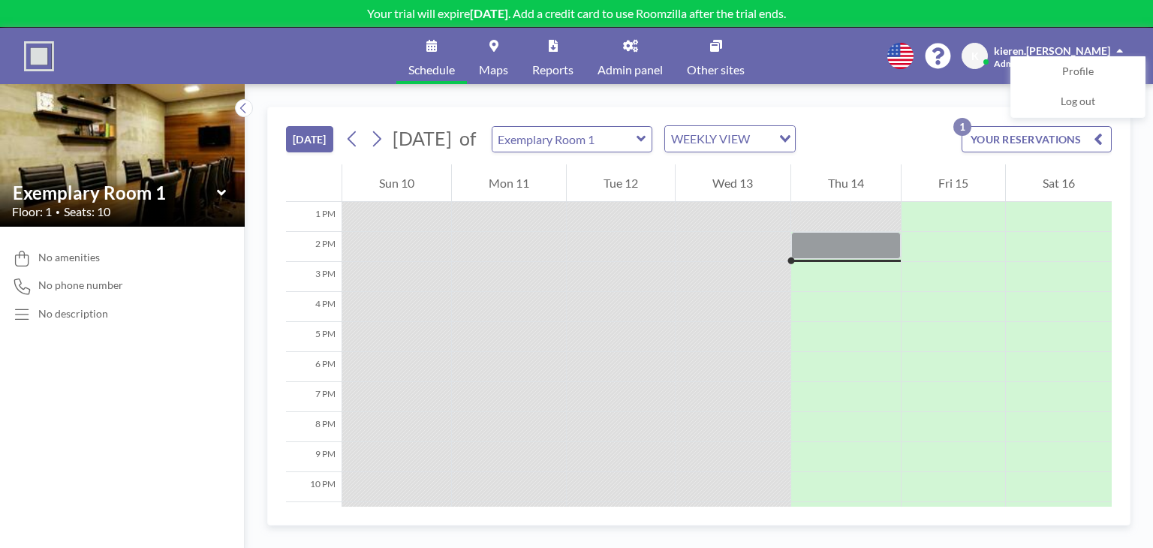
click at [46, 55] on img at bounding box center [39, 56] width 30 height 30
click at [634, 67] on span "Admin panel" at bounding box center [630, 70] width 65 height 12
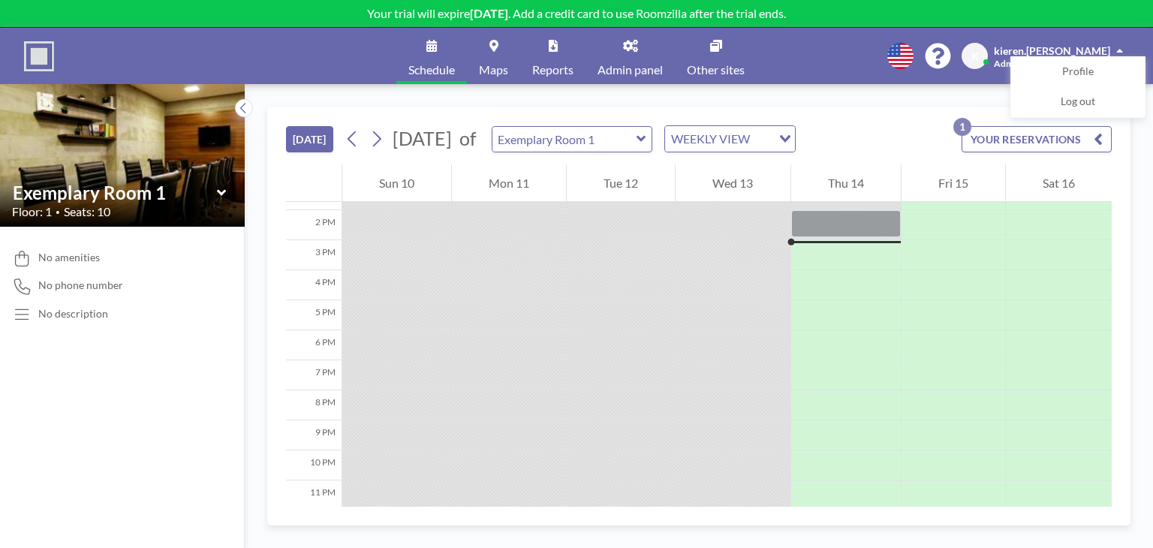
scroll to position [420, 0]
click at [381, 145] on icon at bounding box center [376, 139] width 14 height 23
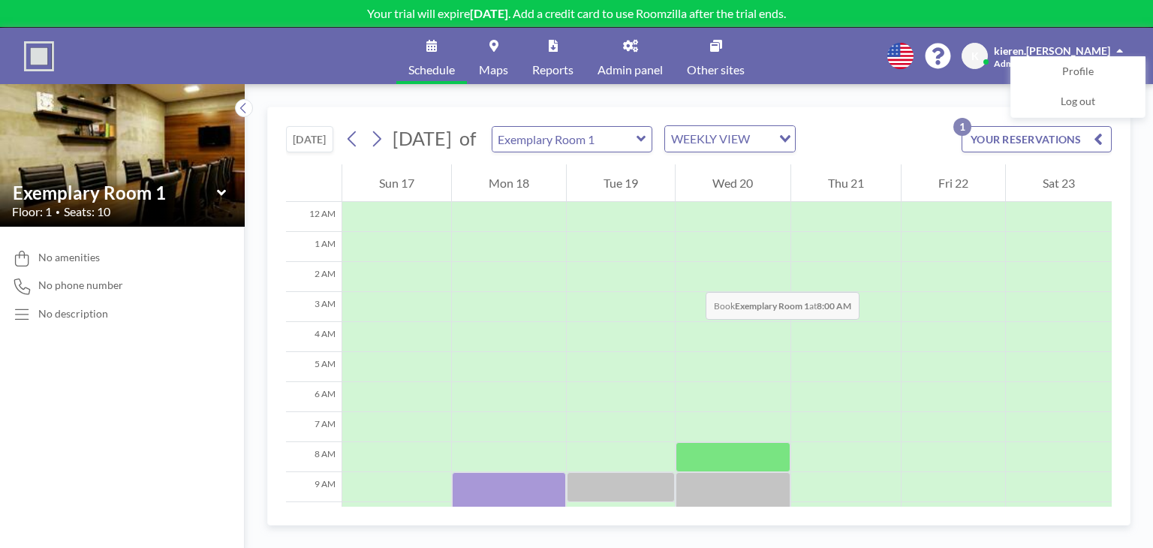
scroll to position [210, 0]
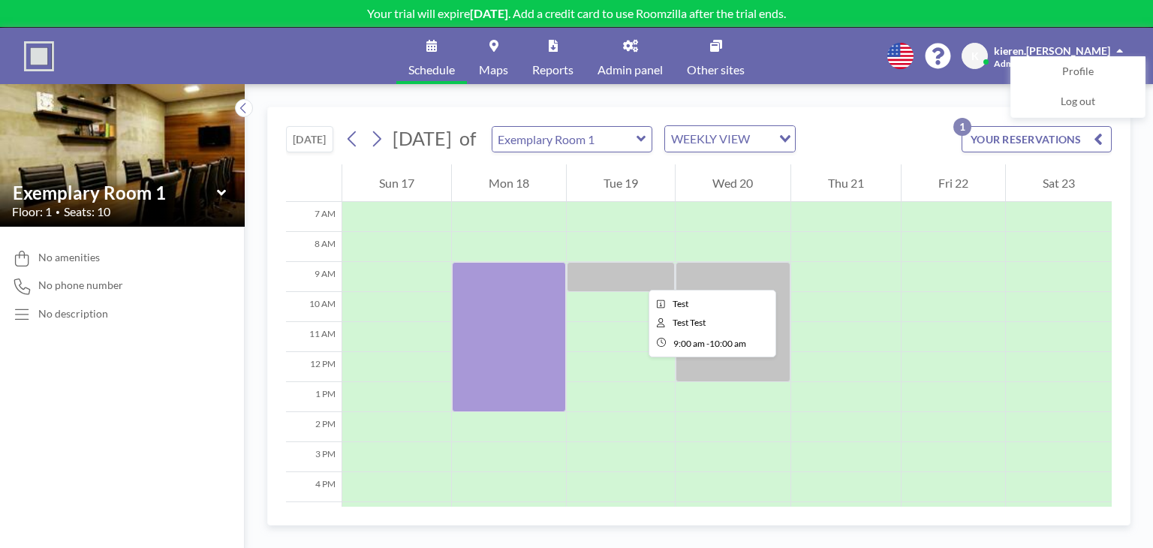
click at [637, 276] on div at bounding box center [621, 277] width 108 height 30
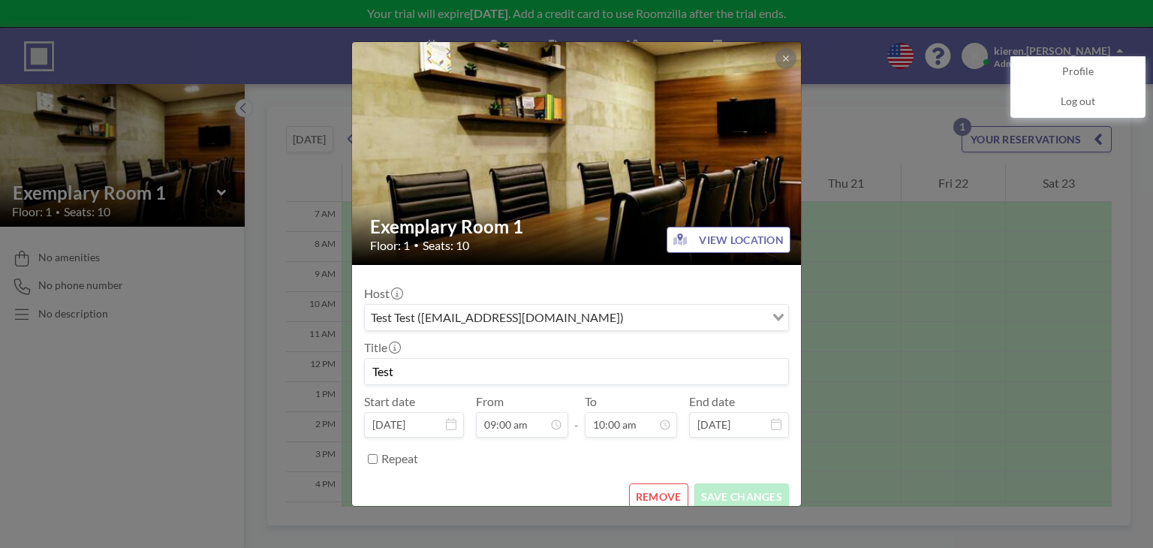
click at [884, 310] on div "Exemplary Room 1 Floor: 1 • Seats: 10 VIEW LOCATION Host Test Test ([EMAIL_ADDR…" at bounding box center [576, 274] width 1153 height 548
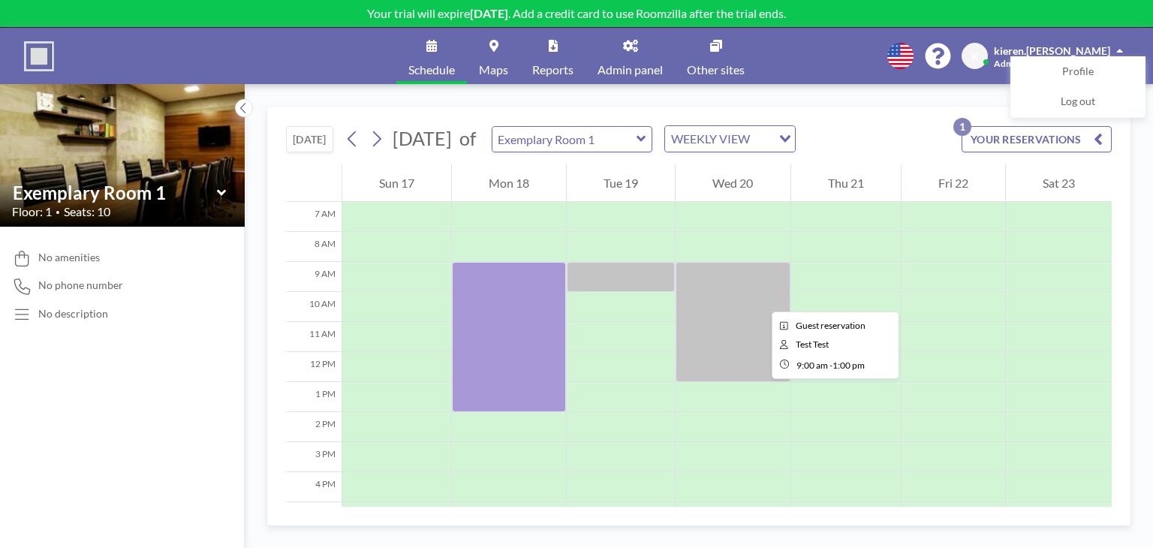
click at [735, 297] on div at bounding box center [733, 322] width 114 height 120
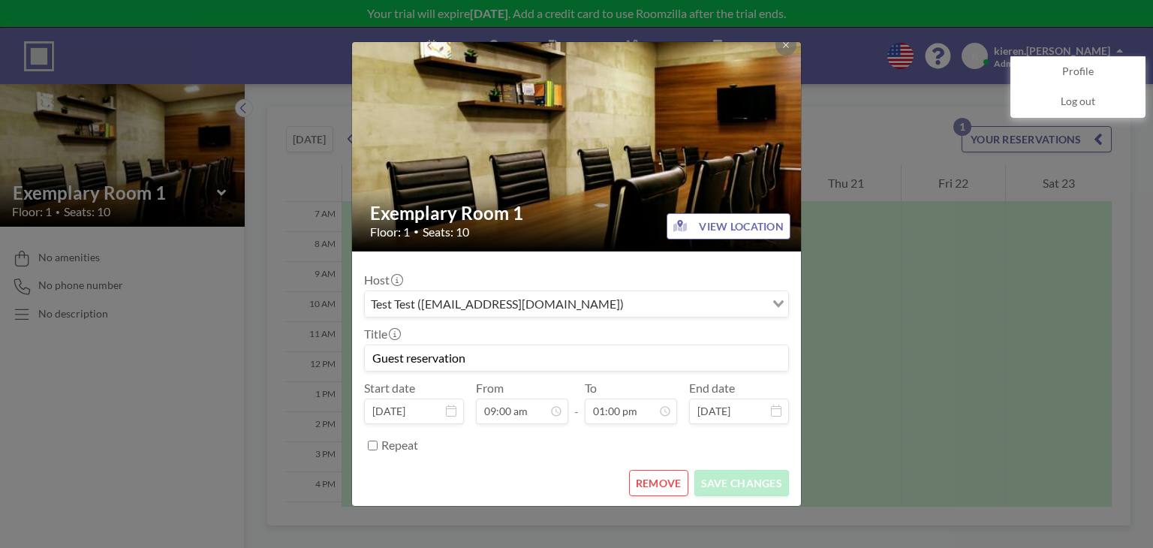
scroll to position [0, 0]
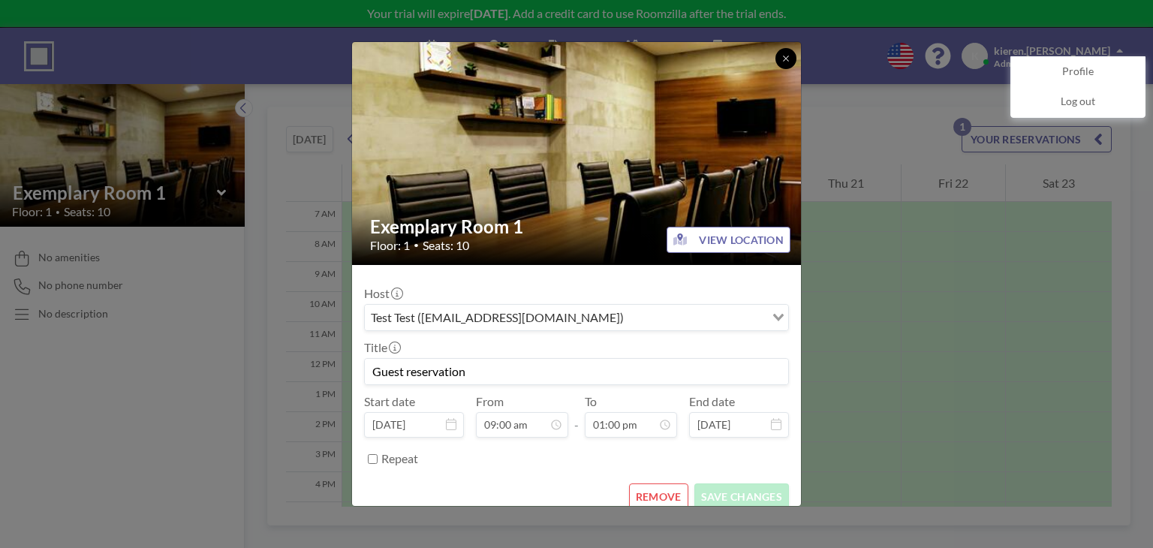
click at [782, 54] on icon at bounding box center [786, 58] width 9 height 9
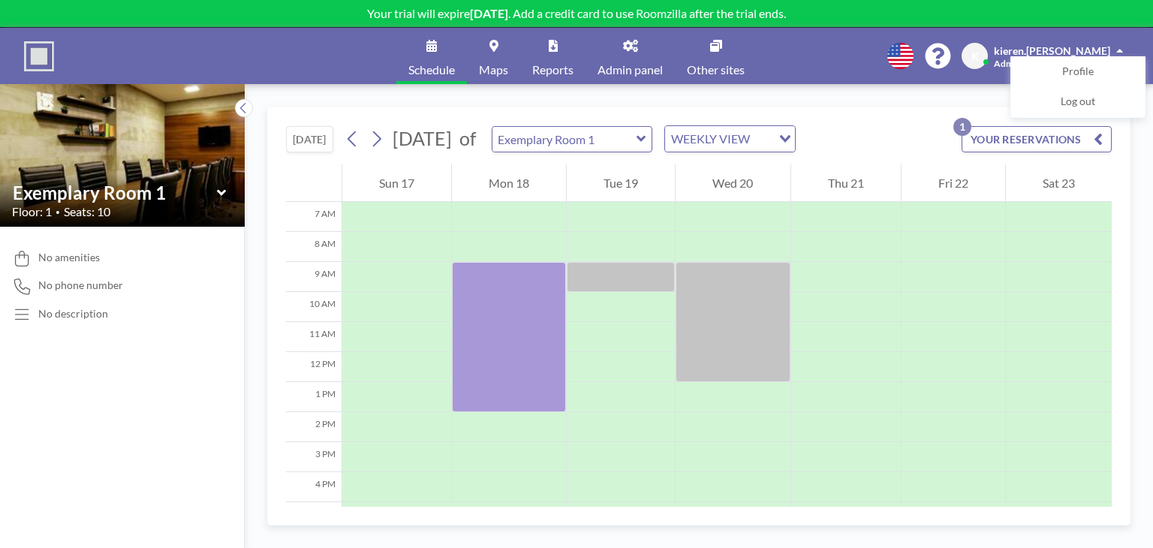
click at [390, 87] on div "[DATE] [DATE] of Exemplary Room 1 WEEKLY VIEW Loading... YOUR RESERVATIONS 1 12…" at bounding box center [699, 316] width 908 height 464
click at [709, 70] on span "Other sites" at bounding box center [716, 70] width 58 height 12
